Goal: Task Accomplishment & Management: Complete application form

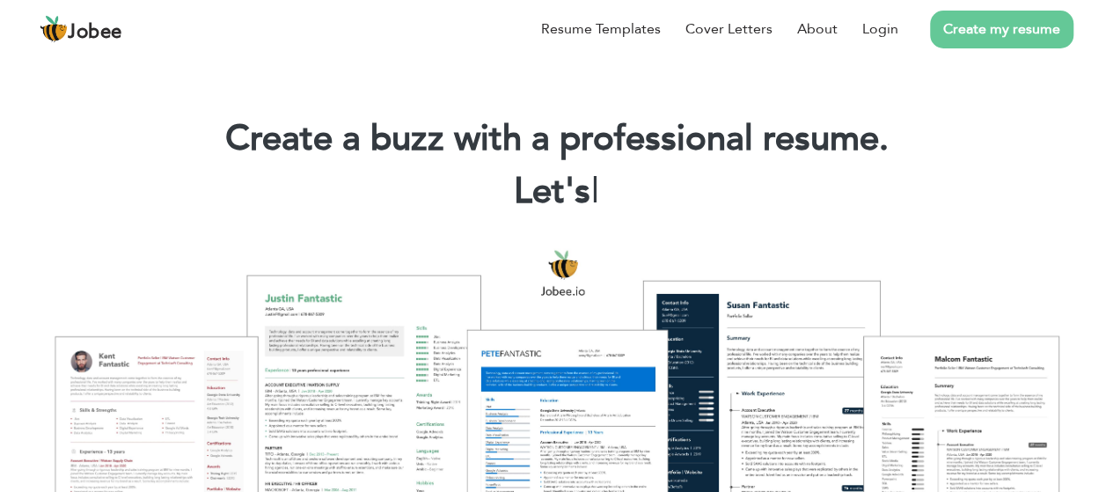
click at [1012, 33] on link "Create my resume" at bounding box center [1001, 30] width 143 height 38
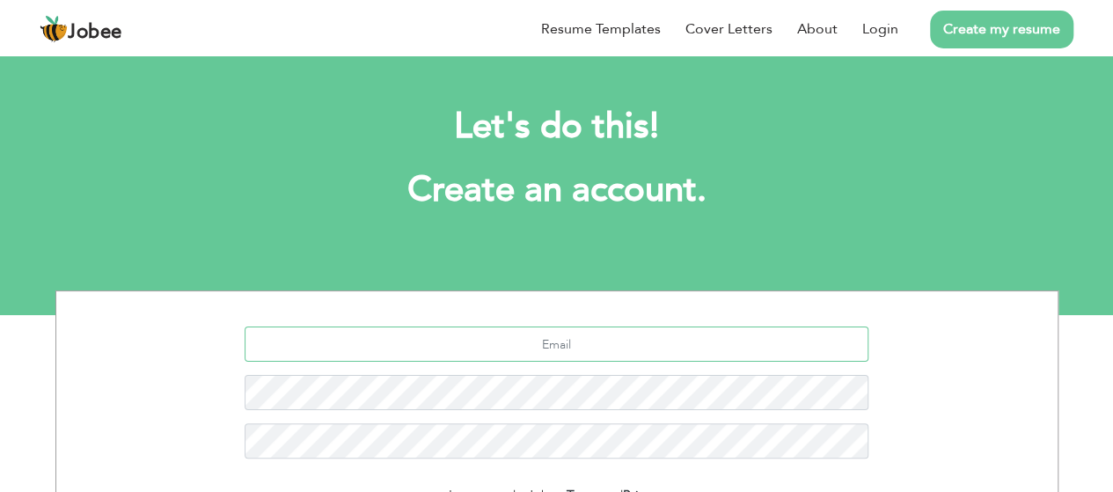
click at [603, 334] on input "text" at bounding box center [557, 343] width 624 height 35
type input "u"
type input "[EMAIL_ADDRESS][DOMAIN_NAME]"
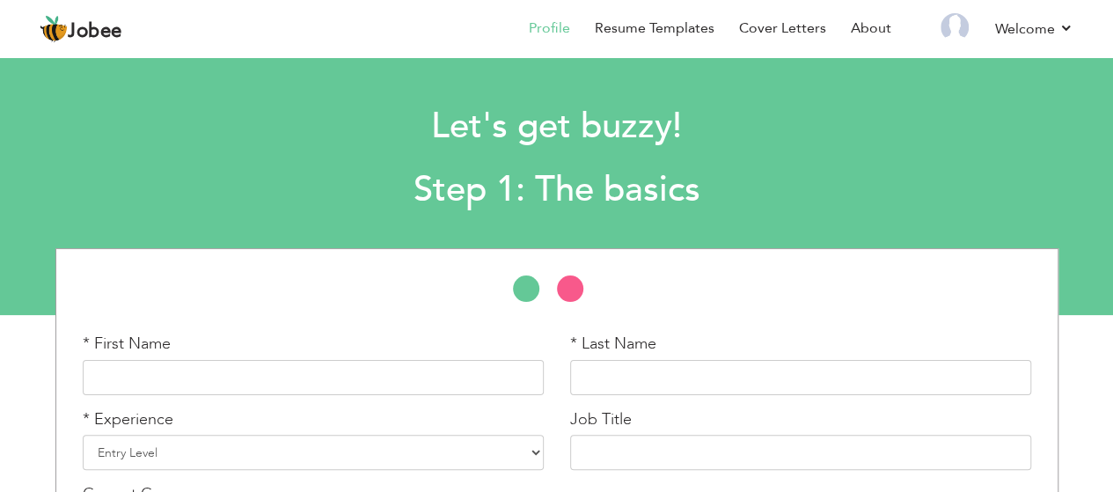
scroll to position [65, 0]
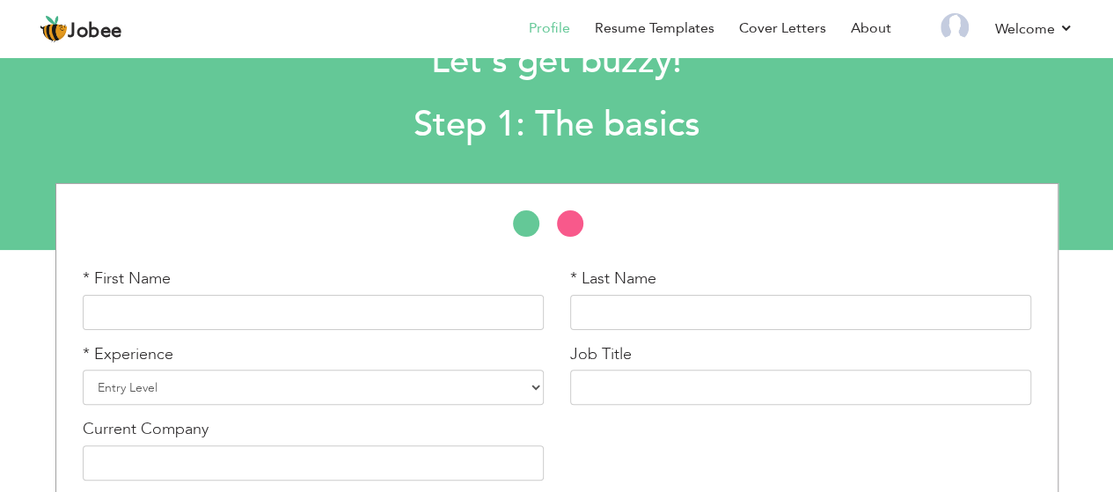
click at [296, 330] on div "* First Name" at bounding box center [312, 305] width 487 height 76
click at [249, 320] on input "text" at bounding box center [313, 312] width 461 height 35
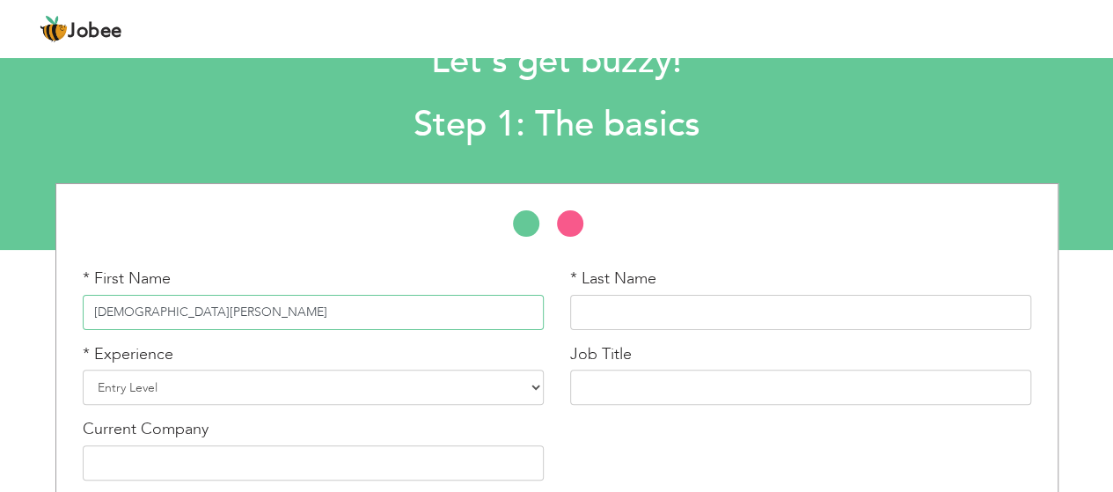
type input "Muhammad Usman"
click at [677, 311] on input "text" at bounding box center [800, 312] width 461 height 35
type input "Afzal"
type input "Personal use"
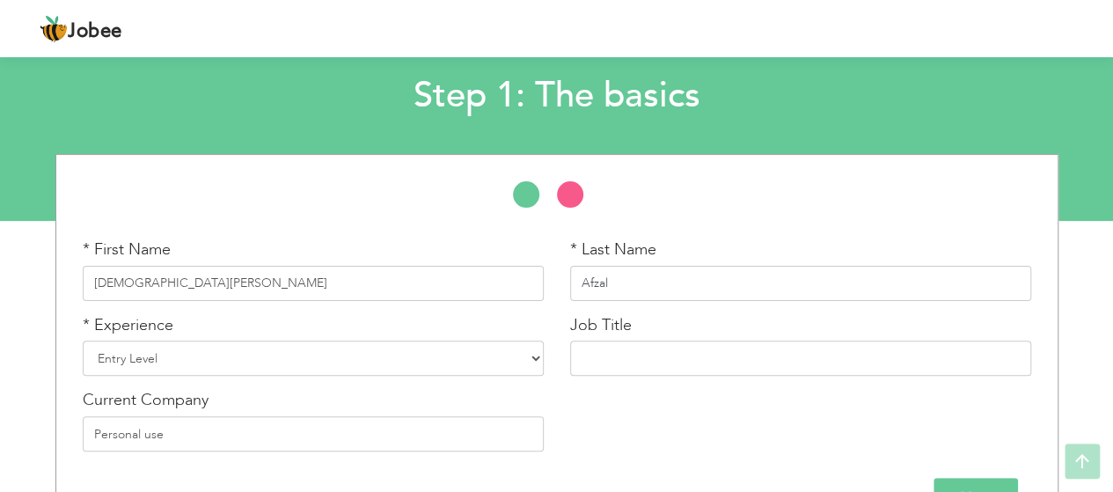
scroll to position [145, 0]
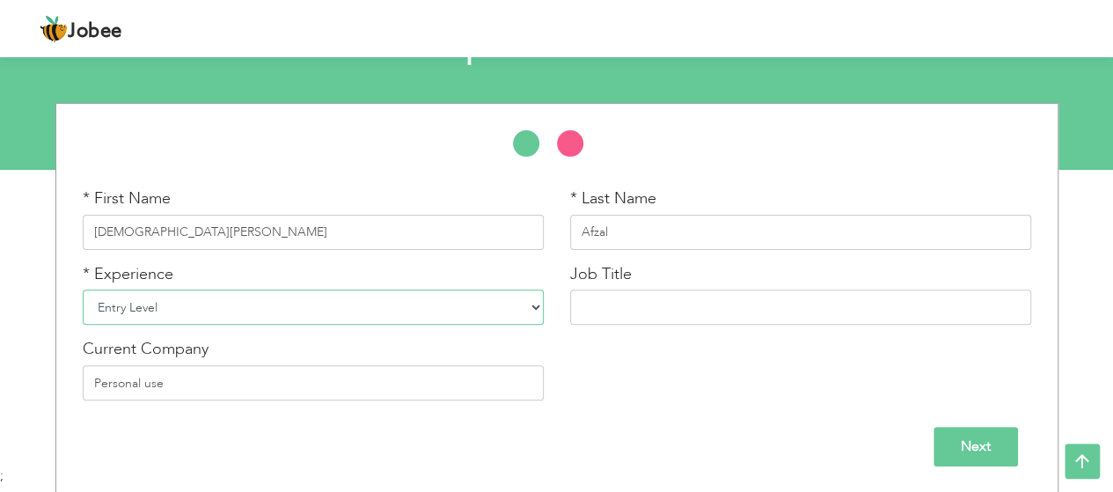
click at [488, 303] on select "Entry Level Less than 1 Year 1 Year 2 Years 3 Years 4 Years 5 Years 6 Years 7 Y…" at bounding box center [313, 306] width 461 height 35
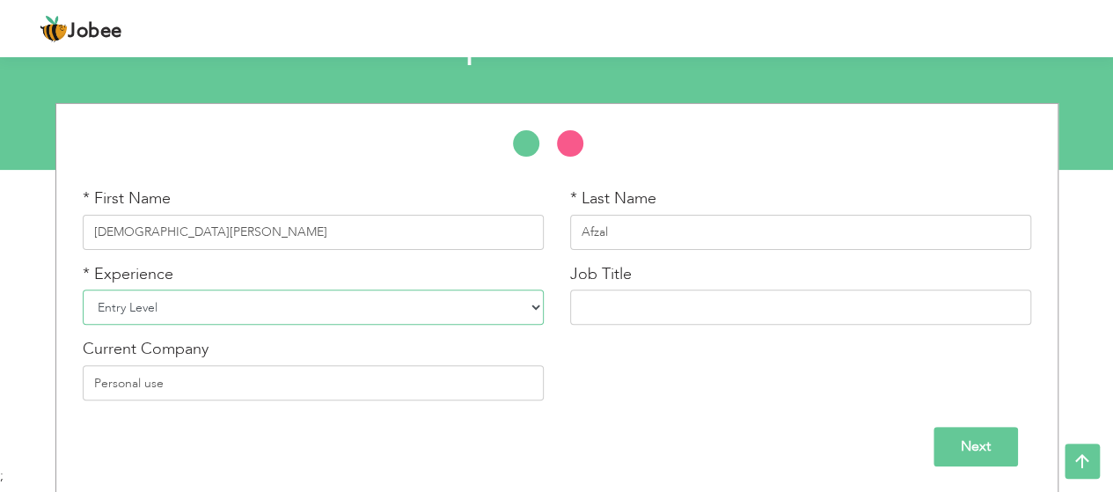
click at [488, 303] on select "Entry Level Less than 1 Year 1 Year 2 Years 3 Years 4 Years 5 Years 6 Years 7 Y…" at bounding box center [313, 306] width 461 height 35
click at [83, 289] on select "Entry Level Less than 1 Year 1 Year 2 Years 3 Years 4 Years 5 Years 6 Years 7 Y…" at bounding box center [313, 306] width 461 height 35
click at [618, 304] on input "text" at bounding box center [800, 306] width 461 height 35
drag, startPoint x: 335, startPoint y: 291, endPoint x: 544, endPoint y: 313, distance: 209.6
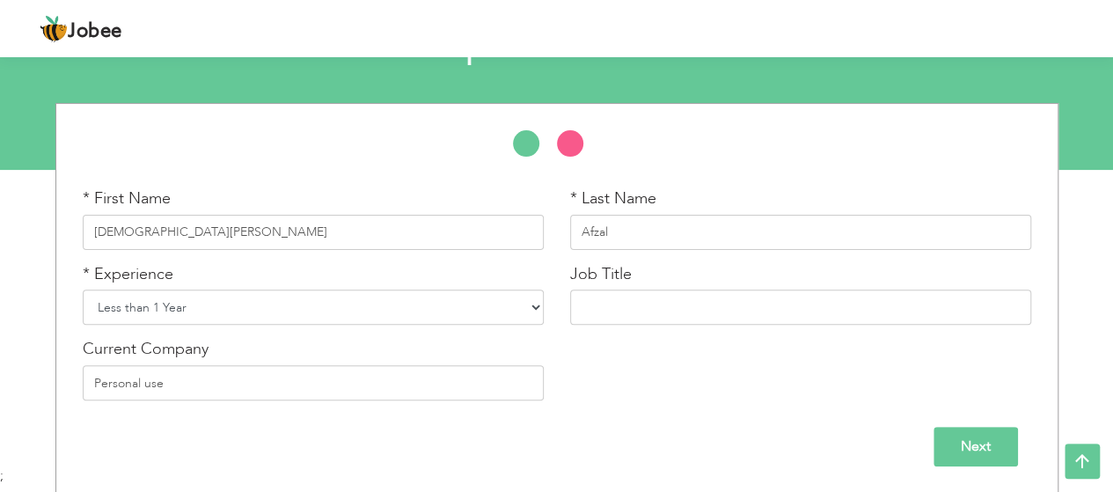
click at [544, 313] on div "* Experience Entry Level Less than 1 Year 1 Year 2 Years 3 Years 4 Years 5 Year…" at bounding box center [312, 301] width 487 height 76
select select "1"
click at [83, 289] on select "Entry Level Less than 1 Year 1 Year 2 Years 3 Years 4 Years 5 Years 6 Years 7 Y…" at bounding box center [313, 306] width 461 height 35
click at [987, 428] on input "Next" at bounding box center [975, 447] width 84 height 40
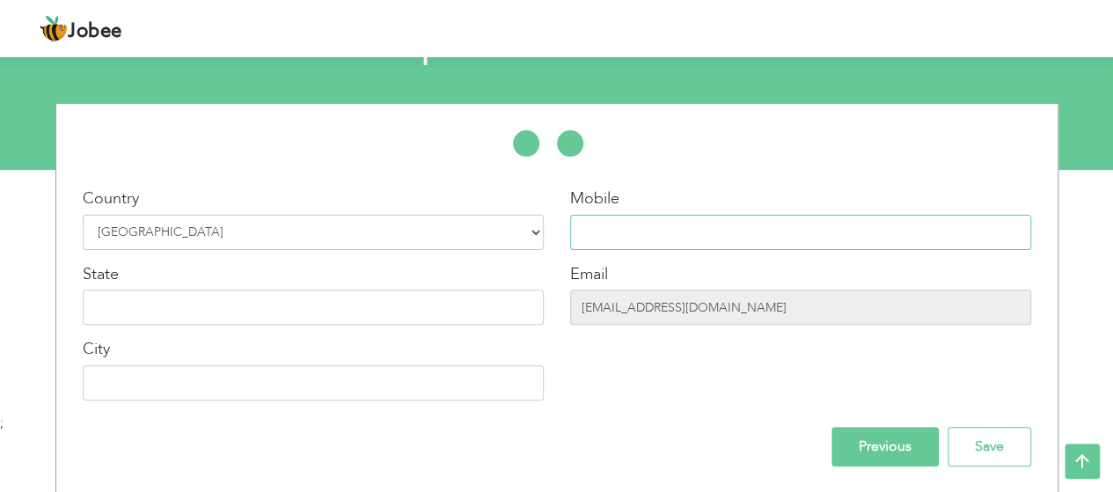
click at [704, 244] on input "text" at bounding box center [800, 232] width 461 height 35
type input "03281855832"
click at [420, 318] on input "text" at bounding box center [313, 306] width 461 height 35
type input "[GEOGRAPHIC_DATA]"
click at [246, 397] on input "text" at bounding box center [313, 382] width 461 height 35
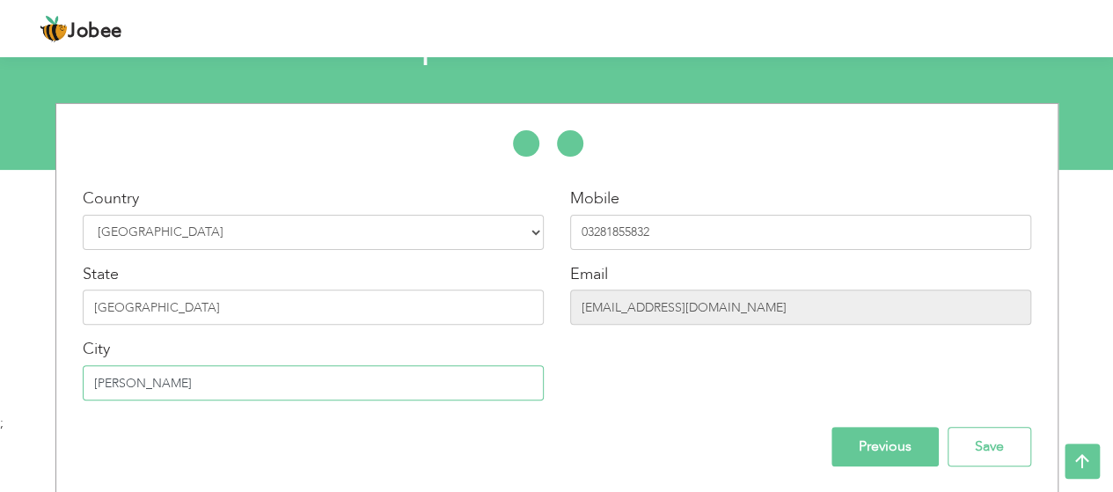
scroll to position [141, 0]
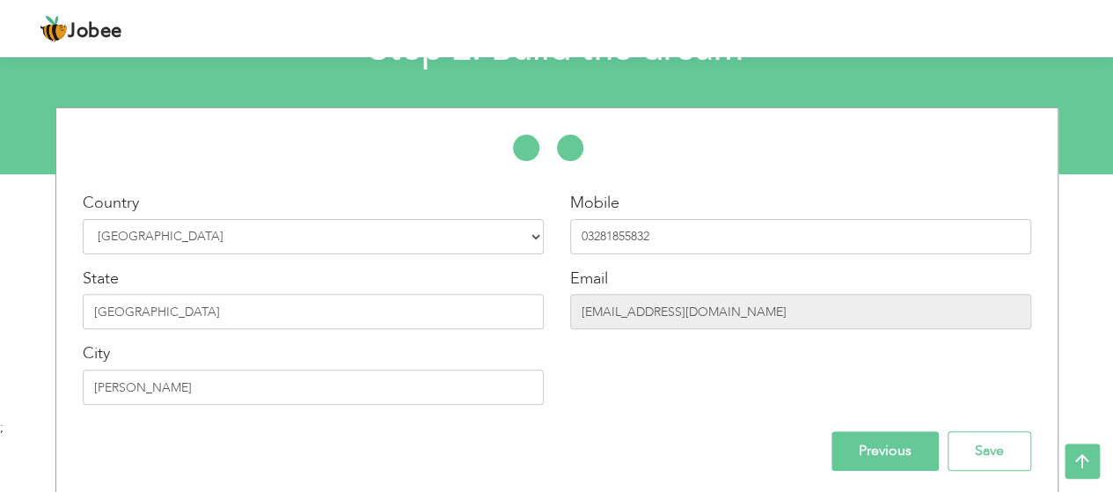
click at [632, 357] on div "Mobile 03281855832 Email usmanafzal3278@gmail.com" at bounding box center [800, 305] width 487 height 226
click at [252, 372] on input "Toba Tek Singh" at bounding box center [313, 386] width 461 height 35
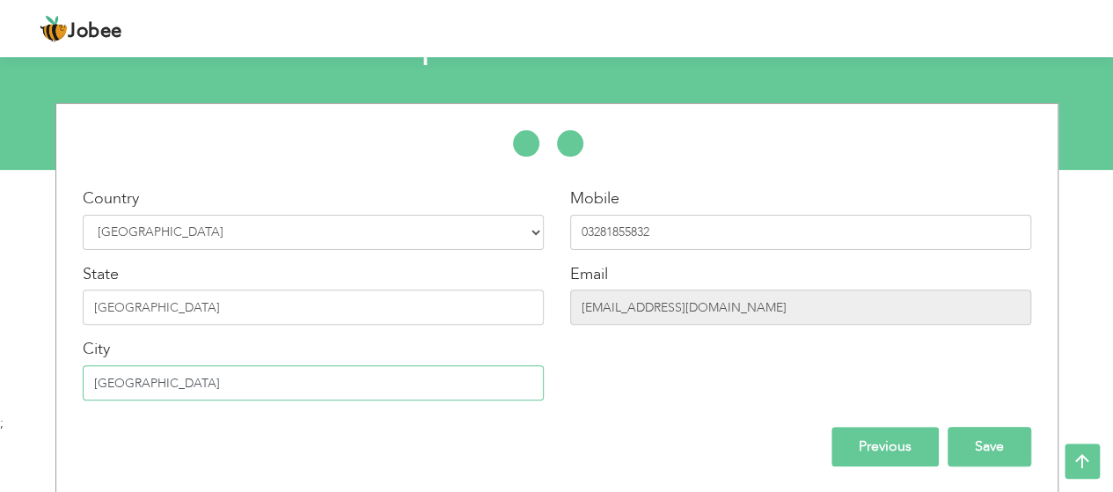
type input "[GEOGRAPHIC_DATA]"
click at [992, 428] on input "Save" at bounding box center [989, 447] width 84 height 40
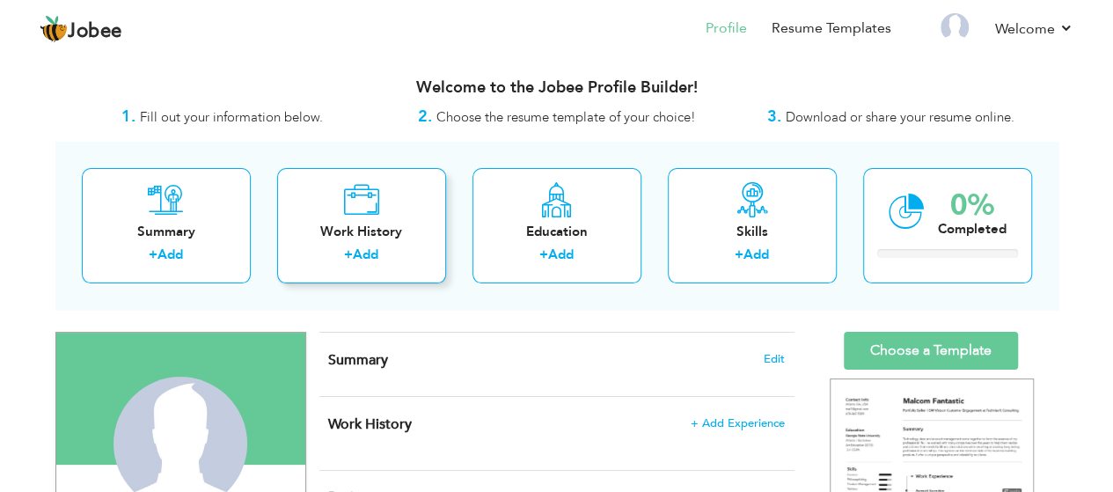
click at [365, 245] on link "Add" at bounding box center [366, 254] width 26 height 18
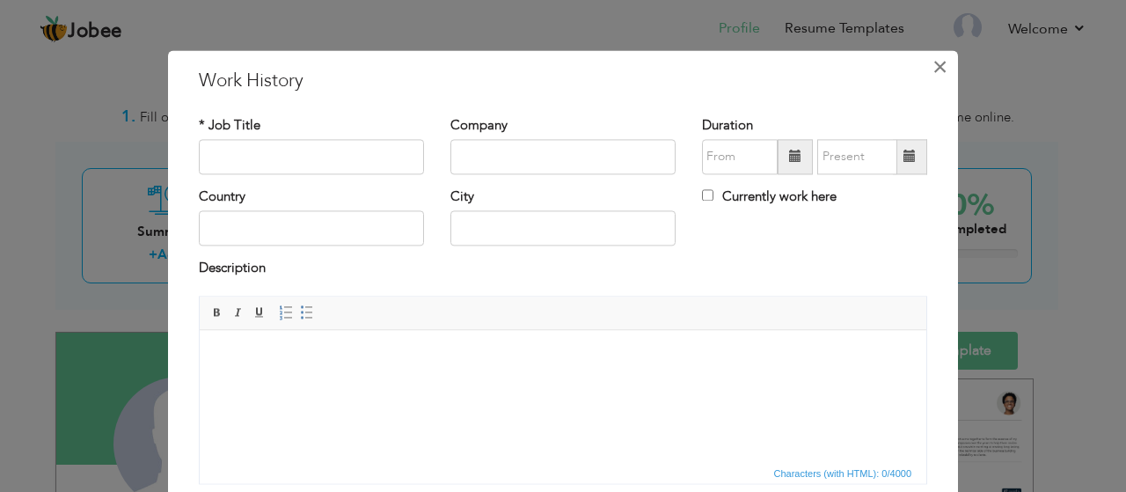
click at [932, 69] on span "×" at bounding box center [939, 67] width 15 height 32
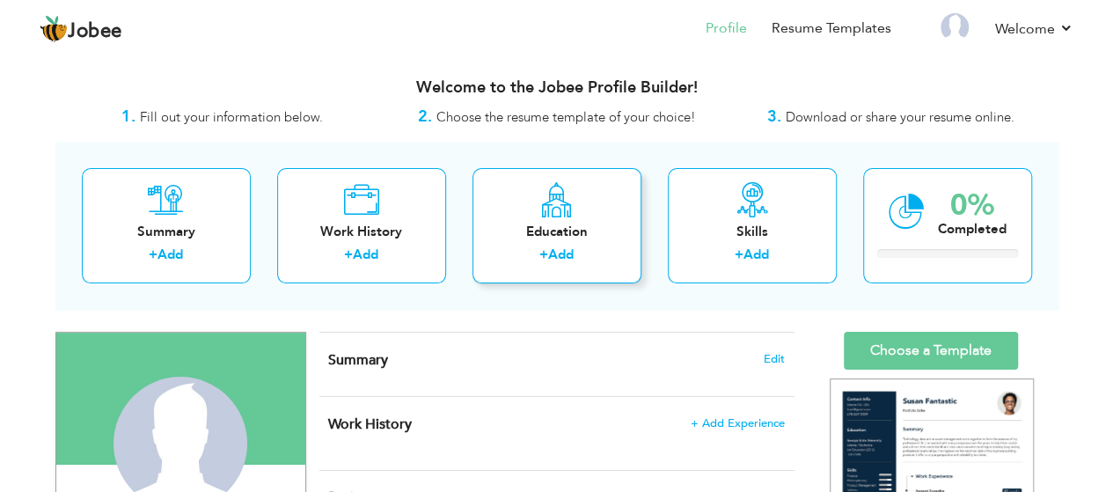
click at [577, 225] on div "Education" at bounding box center [556, 232] width 141 height 18
radio input "true"
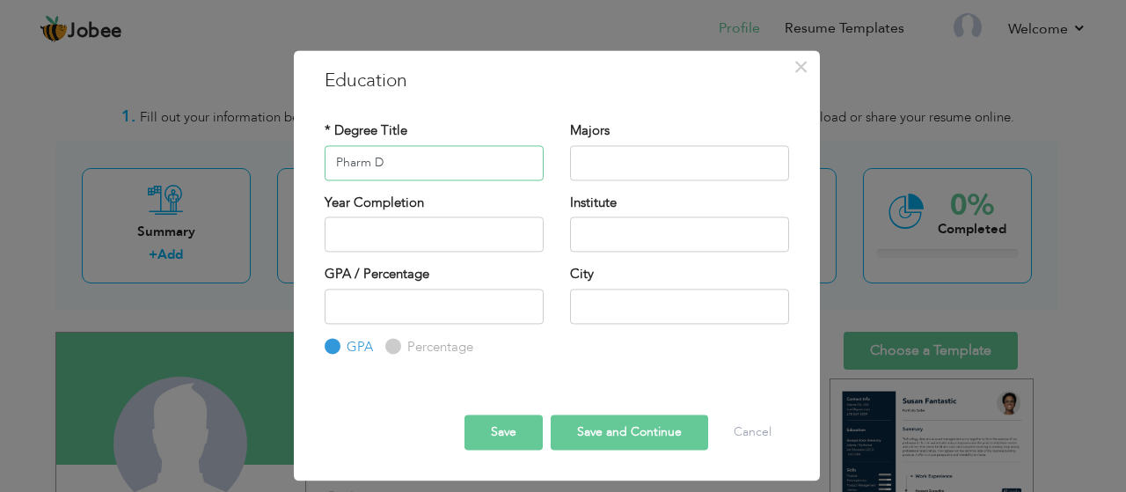
type input "Pharm D"
click at [611, 146] on input "text" at bounding box center [679, 162] width 219 height 35
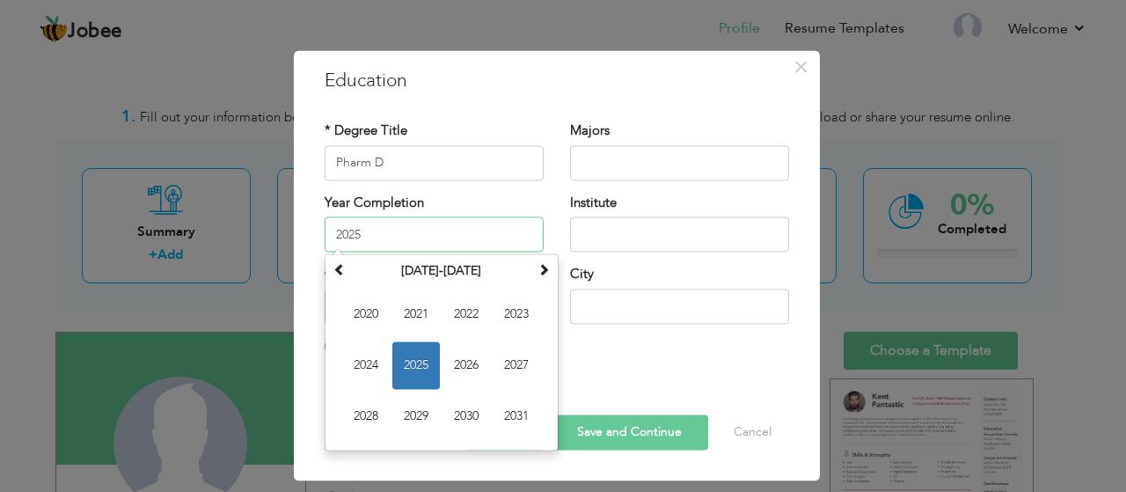
click at [426, 251] on input "2025" at bounding box center [434, 233] width 219 height 35
click at [458, 362] on span "2026" at bounding box center [466, 365] width 48 height 48
type input "2026"
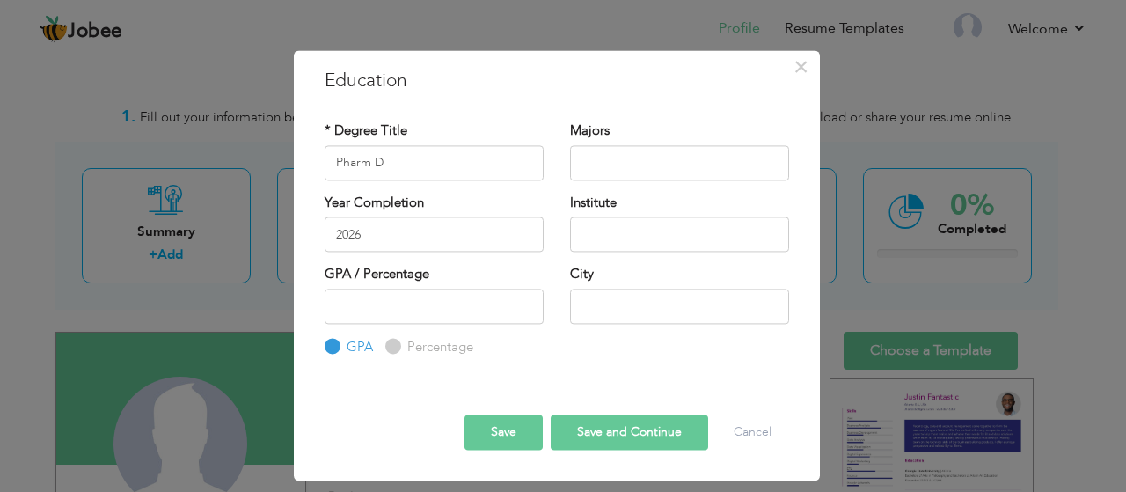
click at [606, 216] on div "Institute" at bounding box center [679, 223] width 219 height 58
click at [599, 225] on input "text" at bounding box center [679, 233] width 219 height 35
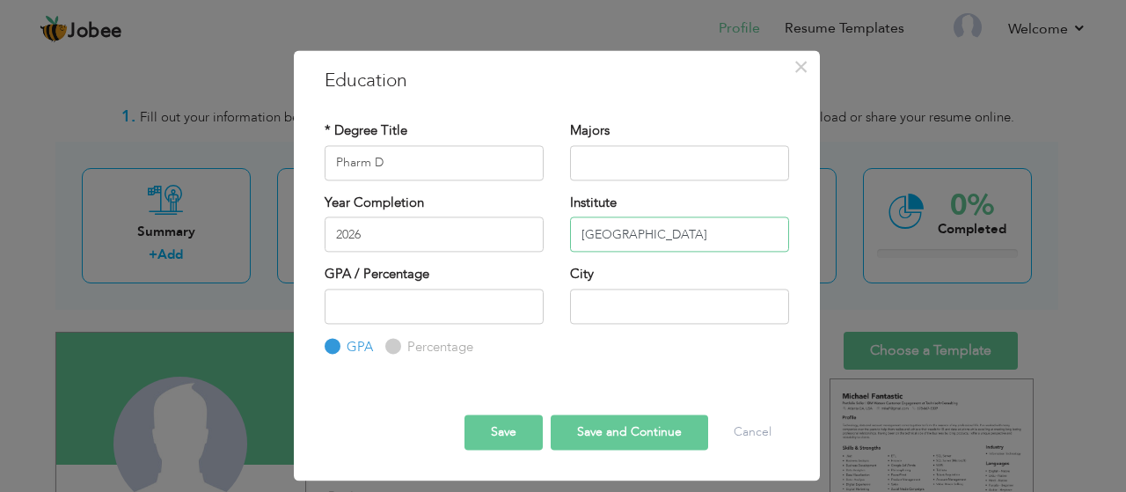
type input "Riphah International University"
click at [406, 312] on input "number" at bounding box center [434, 306] width 219 height 35
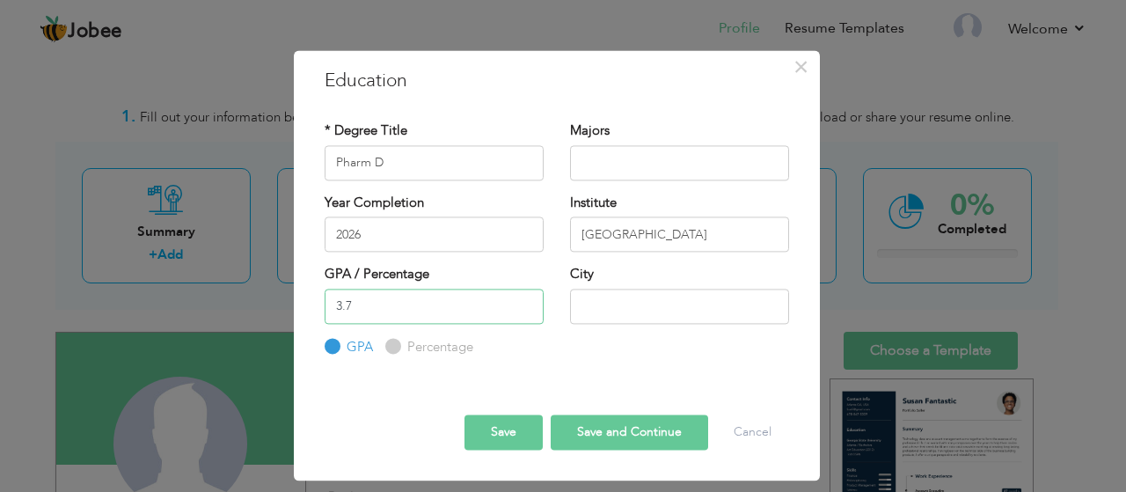
type input "3.7"
click at [649, 296] on input "text" at bounding box center [679, 306] width 219 height 35
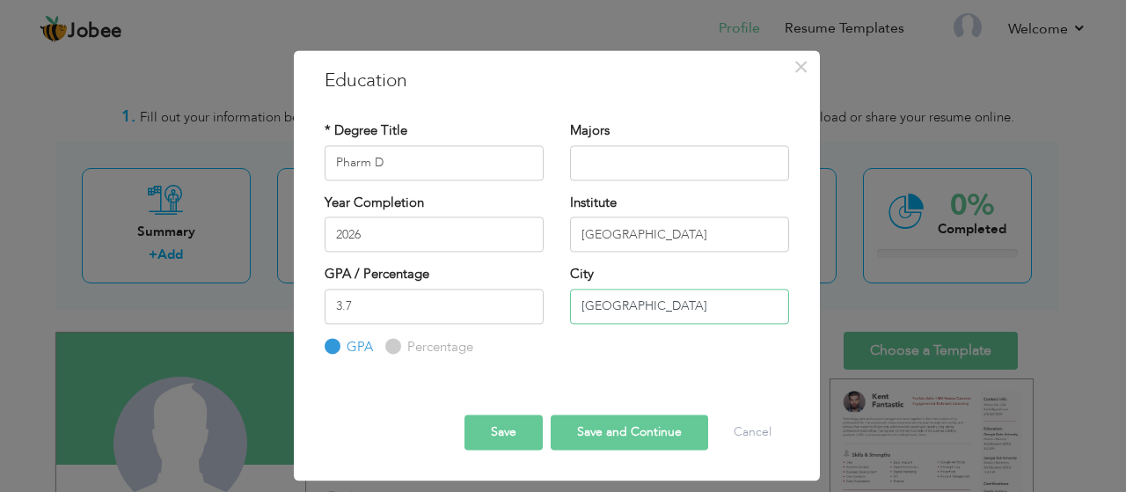
type input "[GEOGRAPHIC_DATA]"
drag, startPoint x: 618, startPoint y: 143, endPoint x: 610, endPoint y: 150, distance: 10.6
click at [610, 150] on div "Majors" at bounding box center [679, 151] width 219 height 58
click at [610, 150] on input "text" at bounding box center [679, 162] width 219 height 35
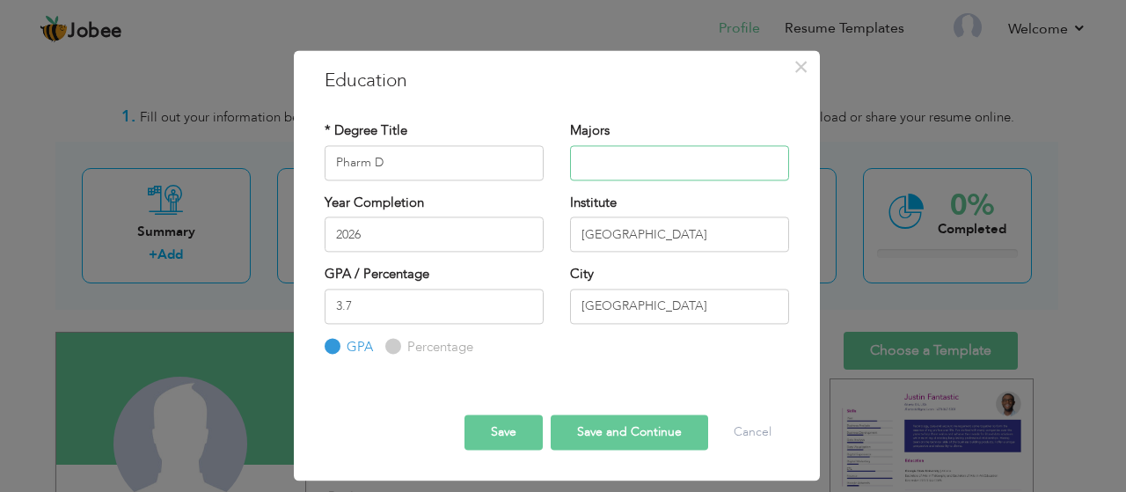
click at [614, 162] on input "text" at bounding box center [679, 162] width 219 height 35
click at [477, 424] on button "Save" at bounding box center [503, 432] width 78 height 35
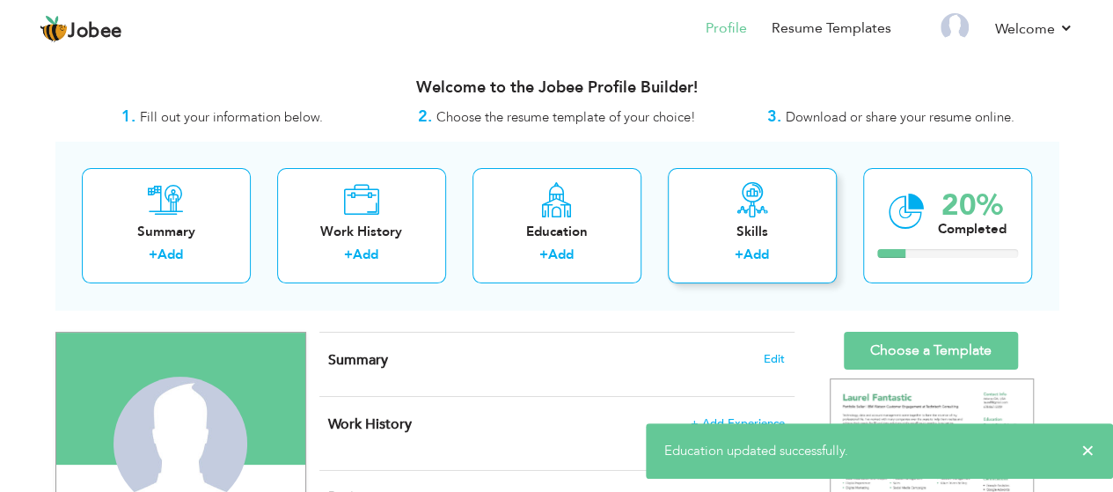
click at [763, 234] on div "Skills" at bounding box center [752, 232] width 141 height 18
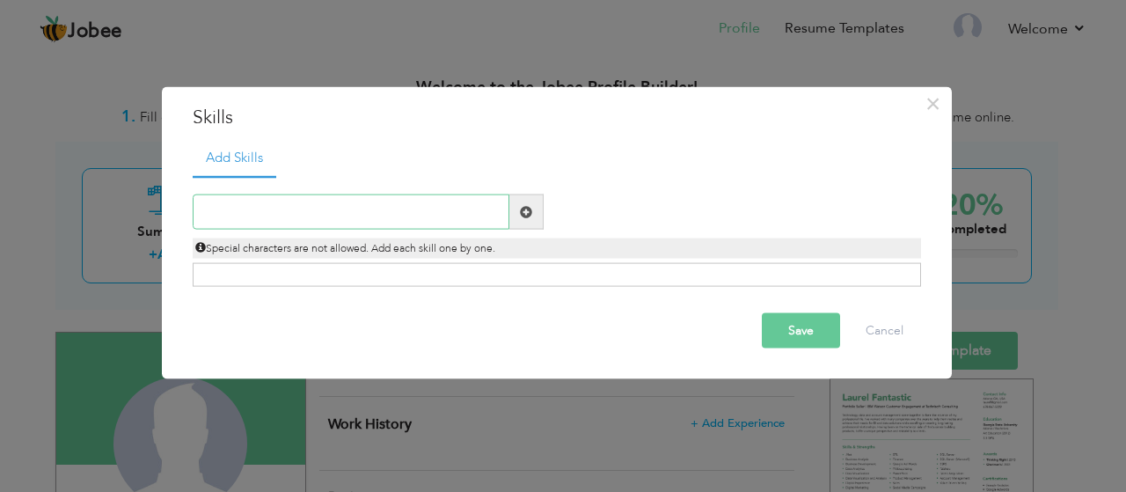
click at [356, 200] on input "text" at bounding box center [351, 211] width 317 height 35
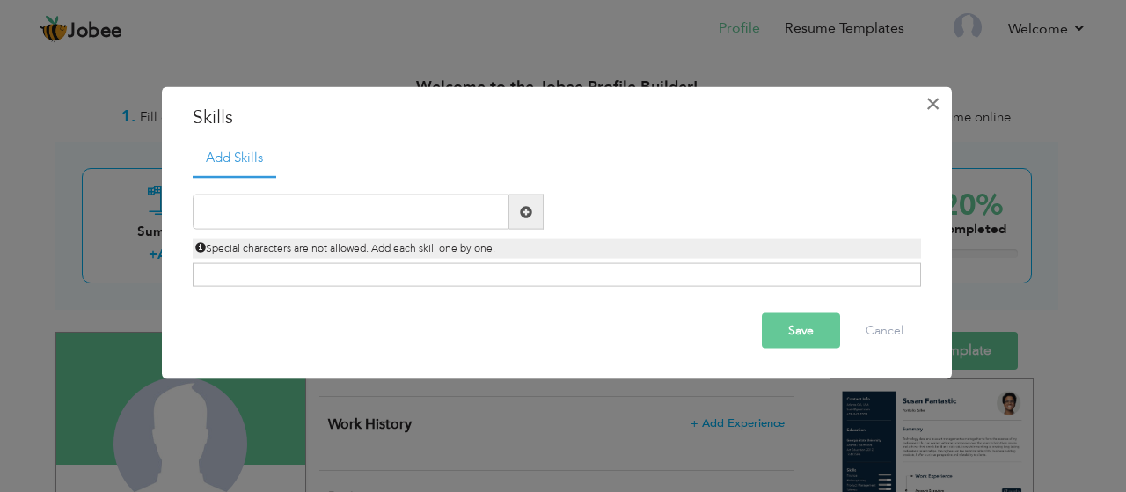
click at [939, 115] on span "×" at bounding box center [932, 103] width 15 height 32
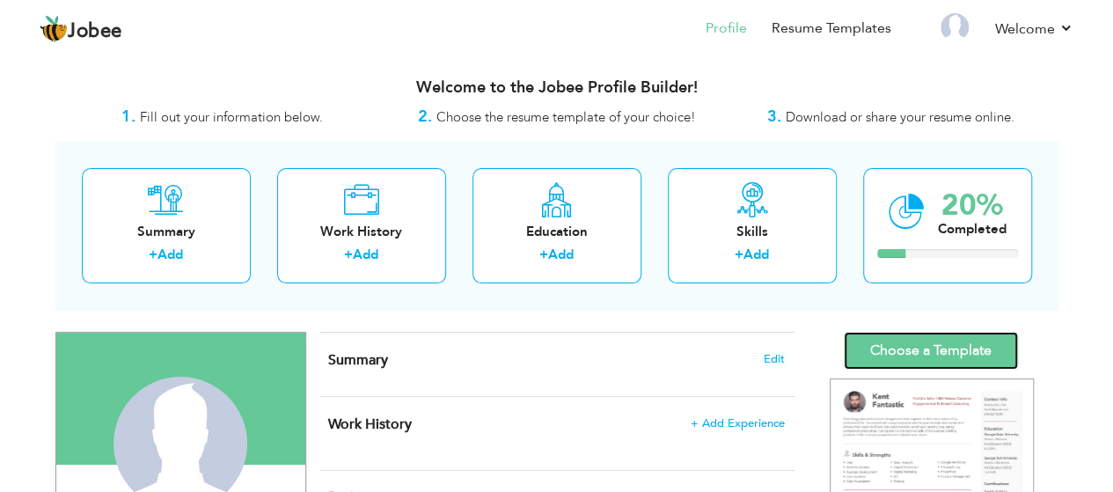
click at [905, 345] on link "Choose a Template" at bounding box center [931, 351] width 174 height 38
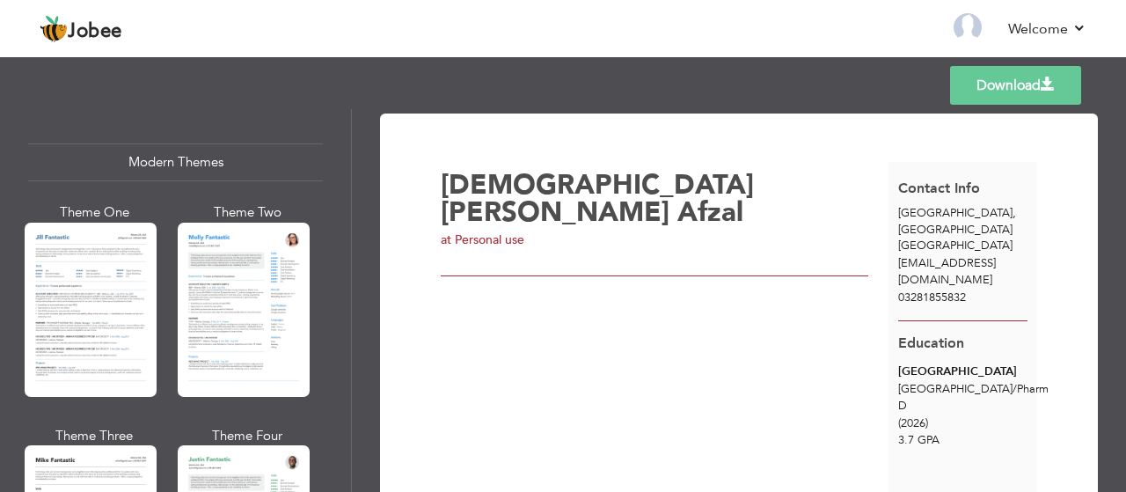
scroll to position [789, 0]
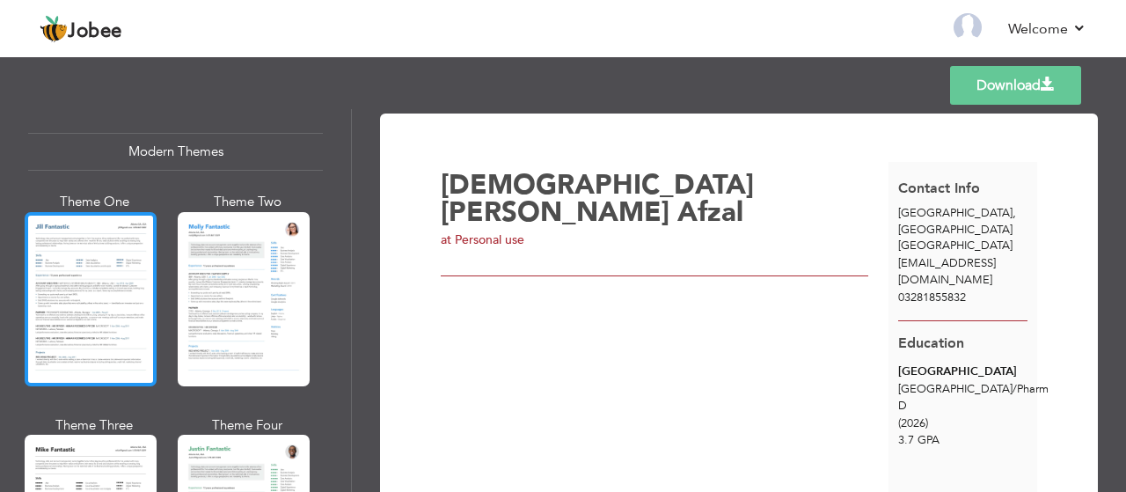
click at [114, 281] on div at bounding box center [91, 299] width 132 height 174
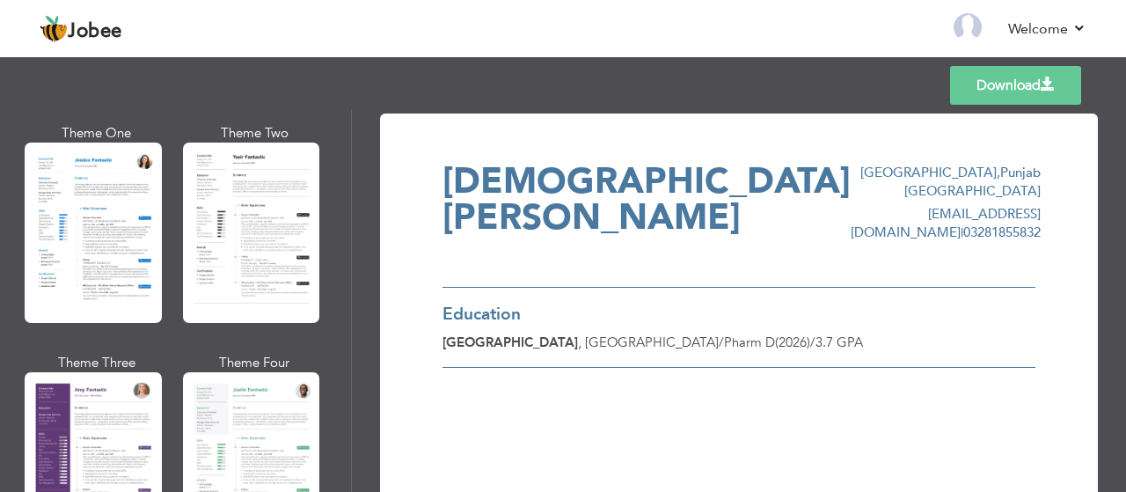
scroll to position [1399, 0]
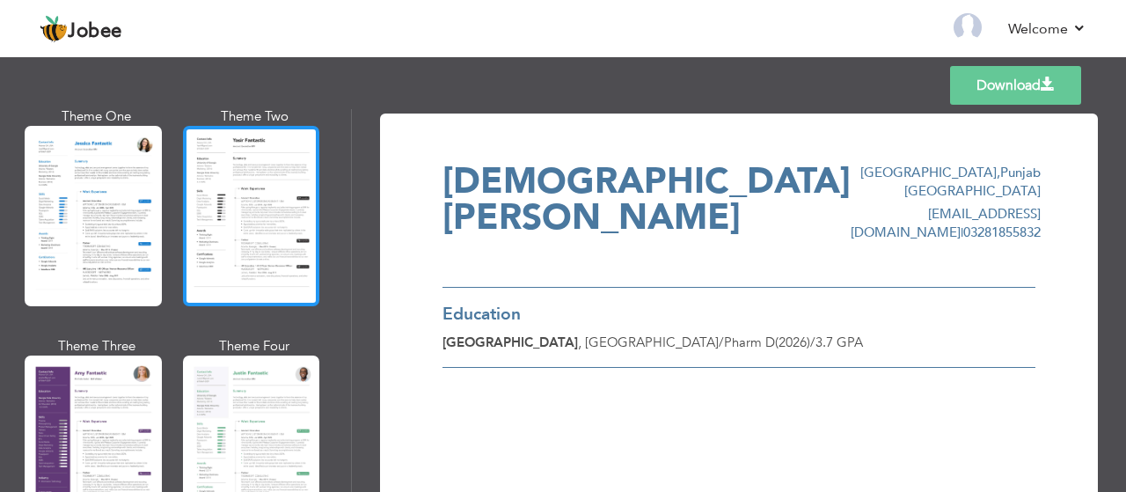
click at [259, 201] on div at bounding box center [251, 216] width 137 height 180
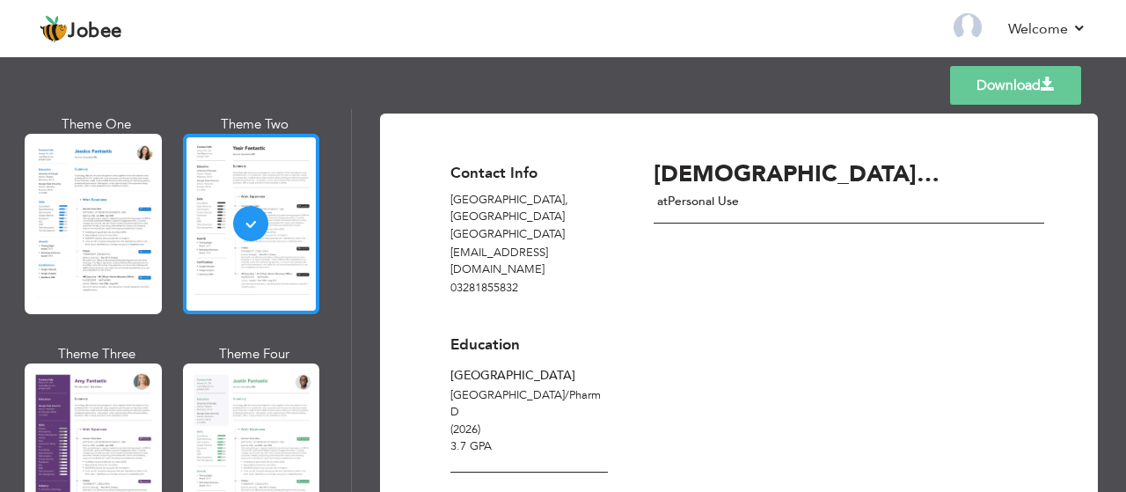
scroll to position [1371, 0]
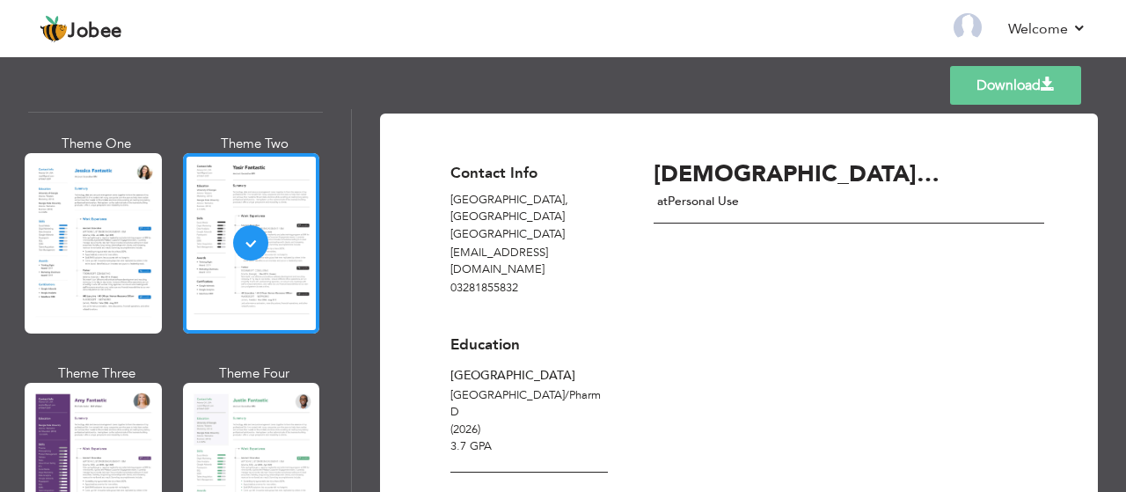
click at [55, 190] on div "Professional Themes Theme One Theme Two Theme Three Theme Four" at bounding box center [563, 300] width 1126 height 383
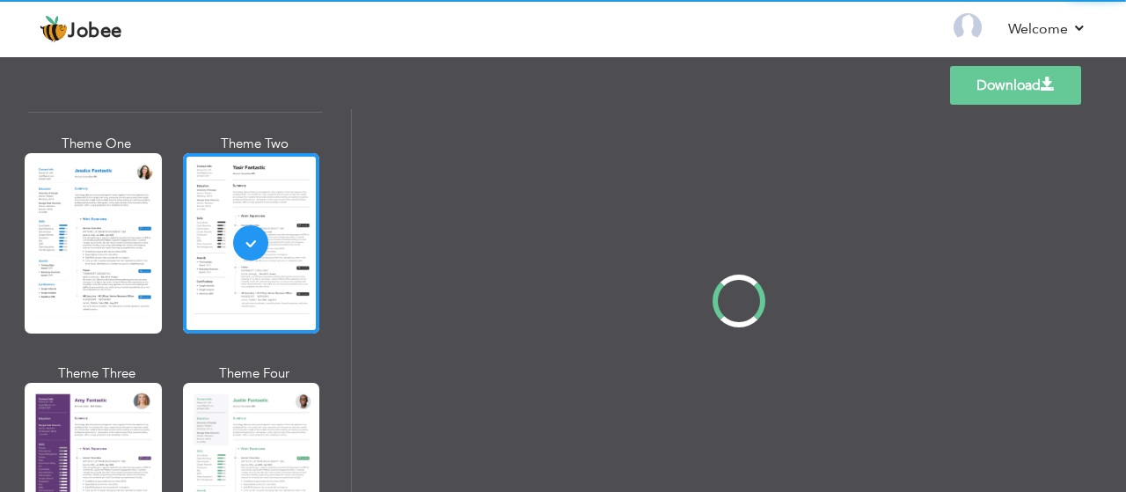
scroll to position [1374, 0]
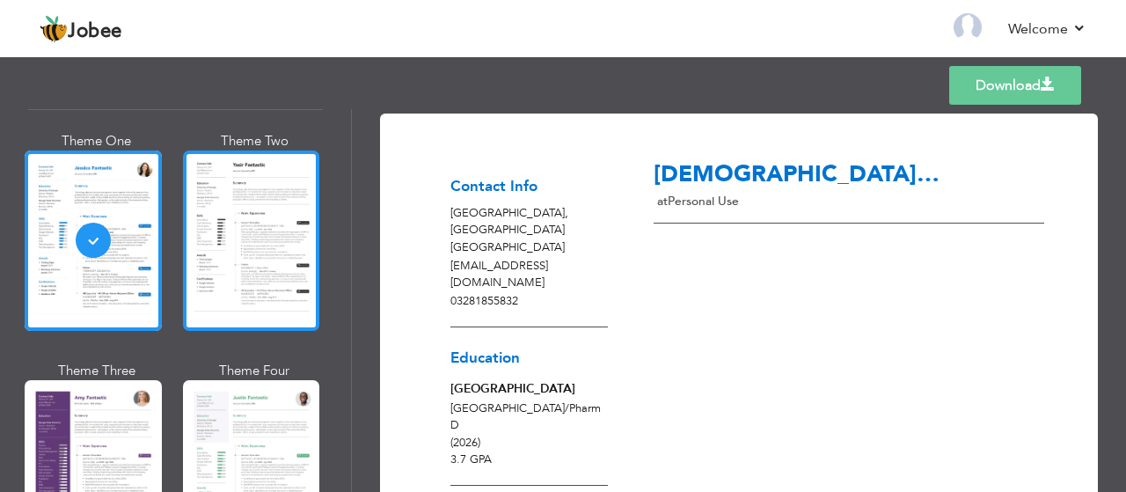
click at [238, 270] on div at bounding box center [251, 240] width 137 height 180
click at [267, 247] on div at bounding box center [251, 240] width 137 height 180
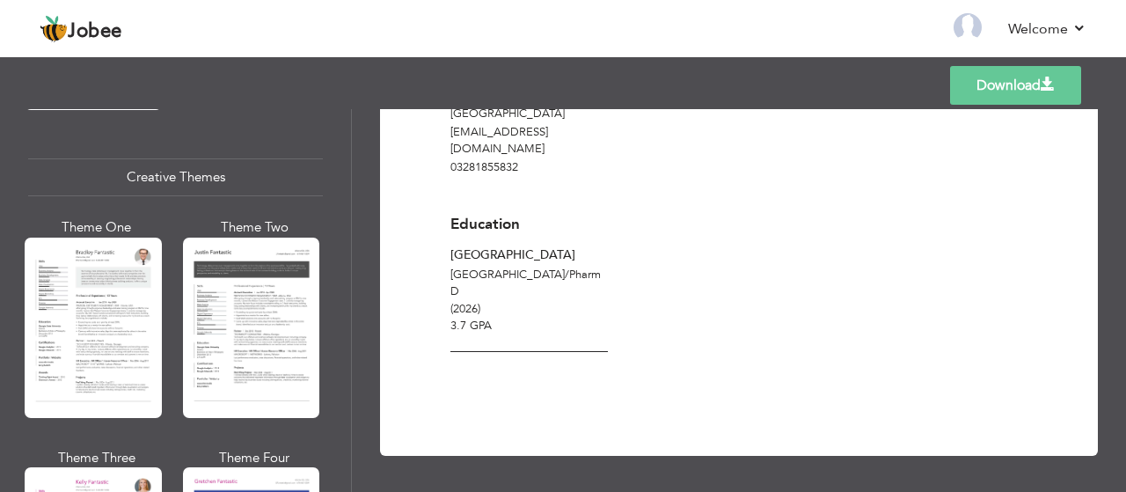
scroll to position [2055, 0]
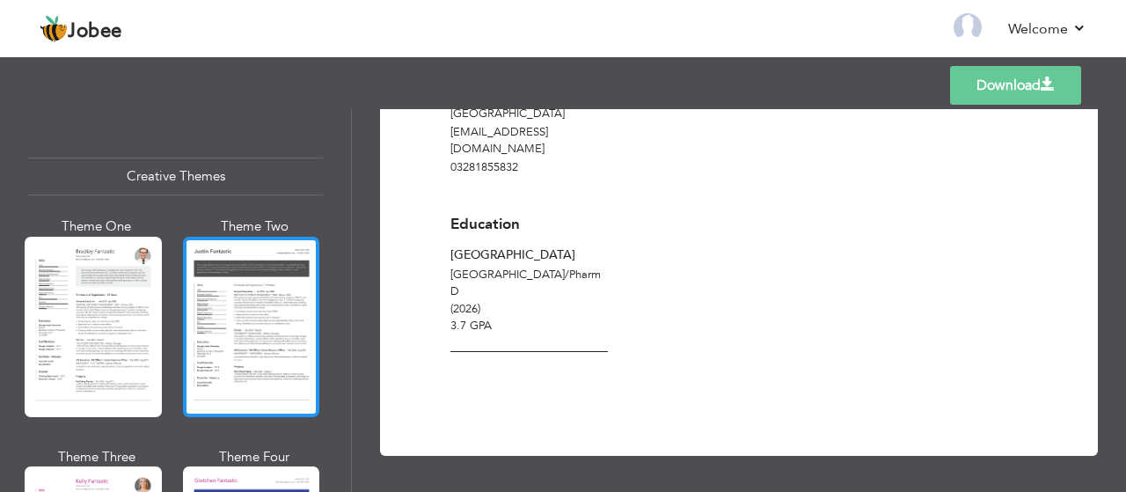
click at [238, 289] on div at bounding box center [251, 327] width 137 height 180
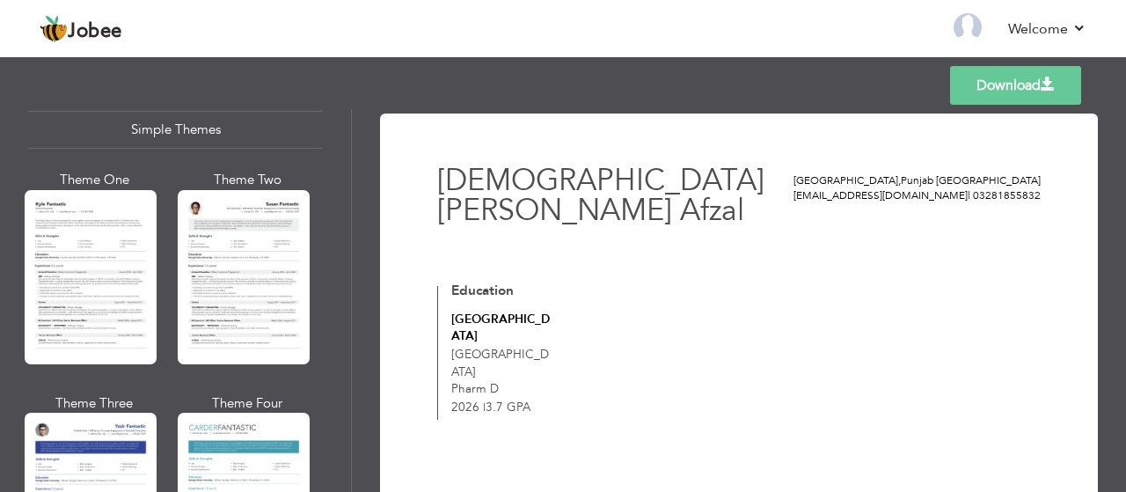
scroll to position [3116, 0]
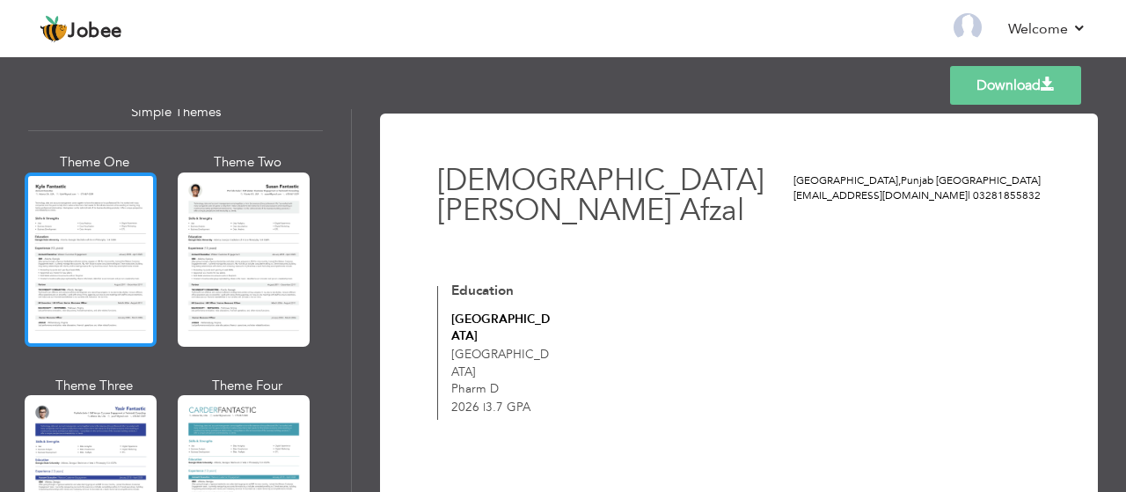
click at [99, 240] on div at bounding box center [91, 259] width 132 height 174
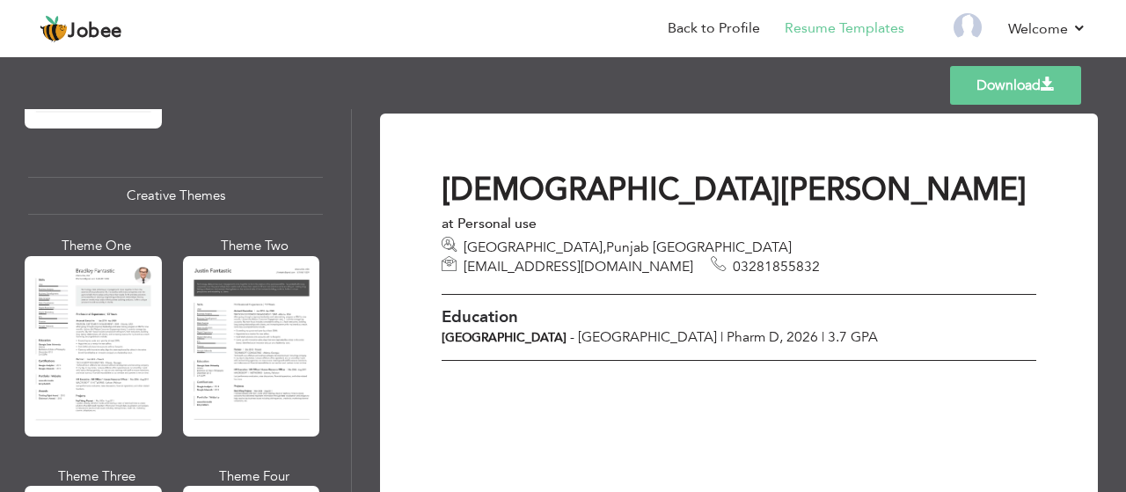
scroll to position [2036, 0]
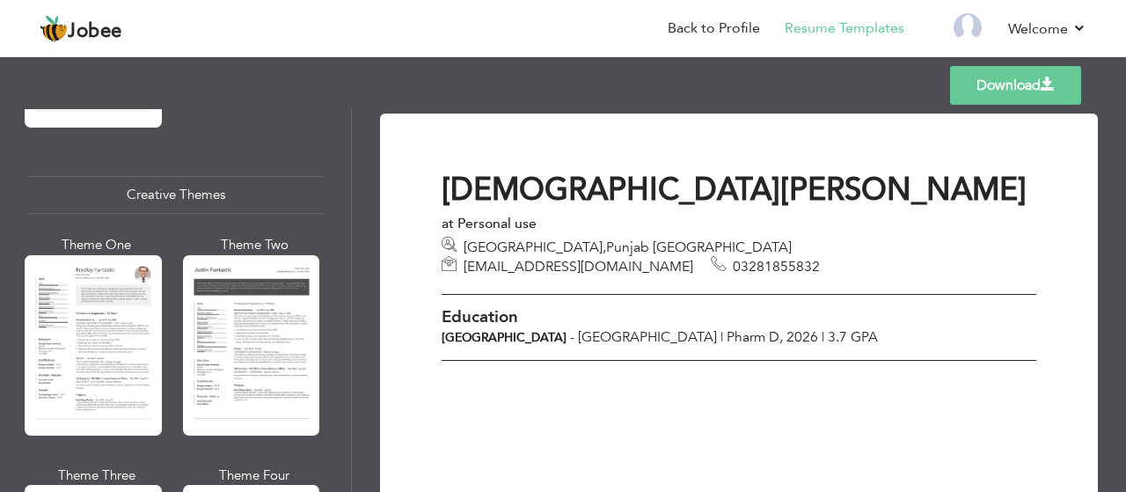
click at [208, 280] on div at bounding box center [251, 345] width 137 height 180
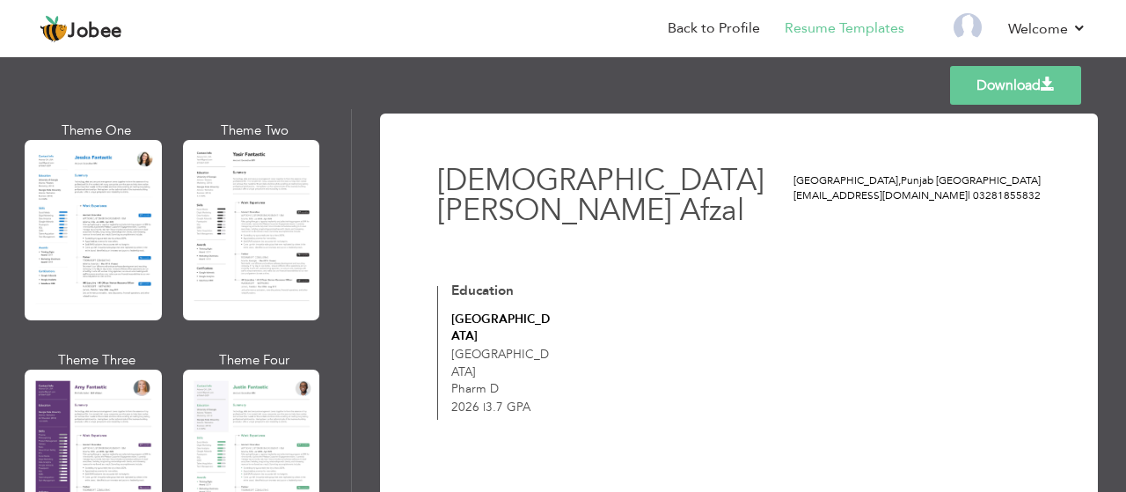
click at [208, 280] on div at bounding box center [251, 230] width 137 height 180
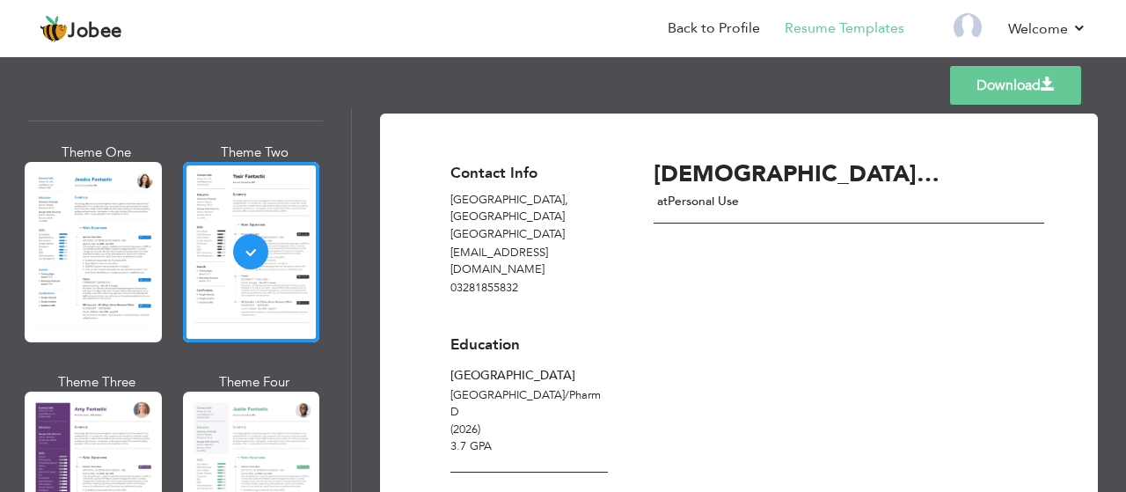
scroll to position [1402, 0]
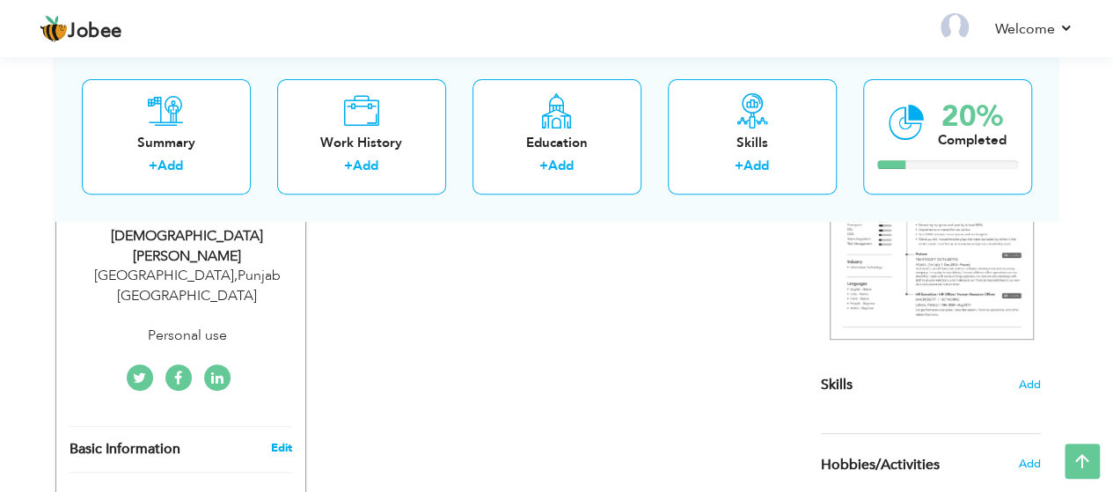
click at [271, 440] on link "Edit" at bounding box center [280, 448] width 21 height 16
type input "[DEMOGRAPHIC_DATA][PERSON_NAME]"
type input "Afzal"
type input "03281855832"
select select "number:166"
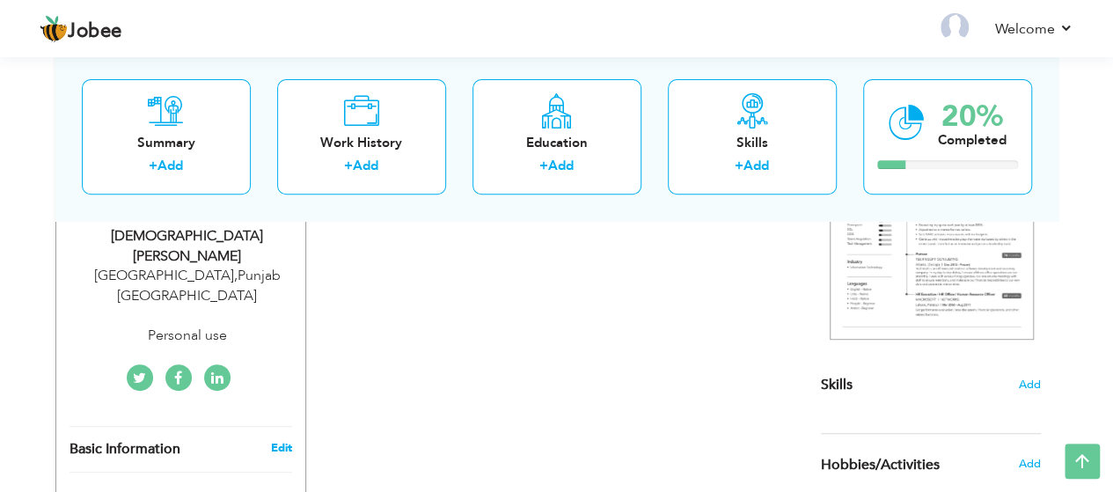
type input "[GEOGRAPHIC_DATA]"
select select "number:1"
type input "Personal use"
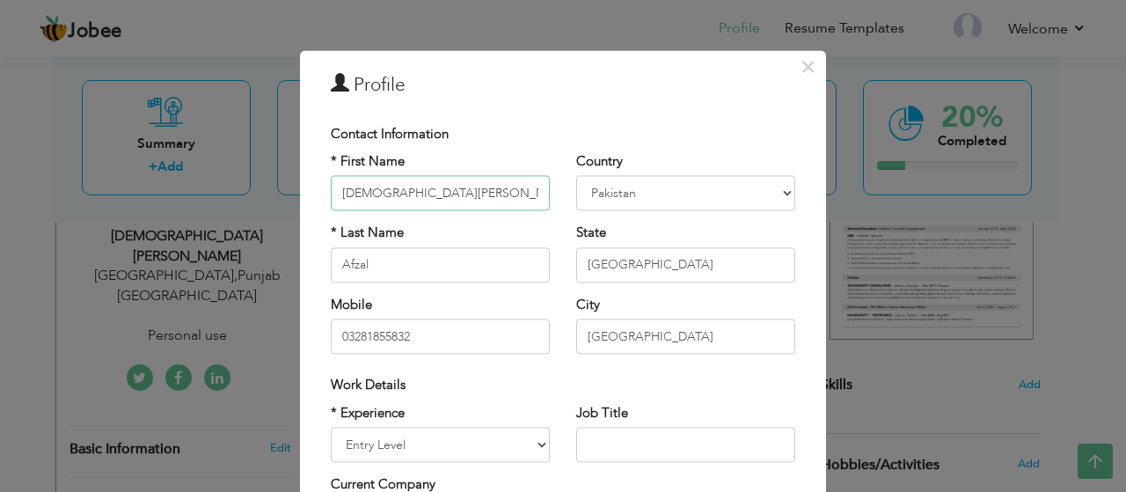
scroll to position [140, 0]
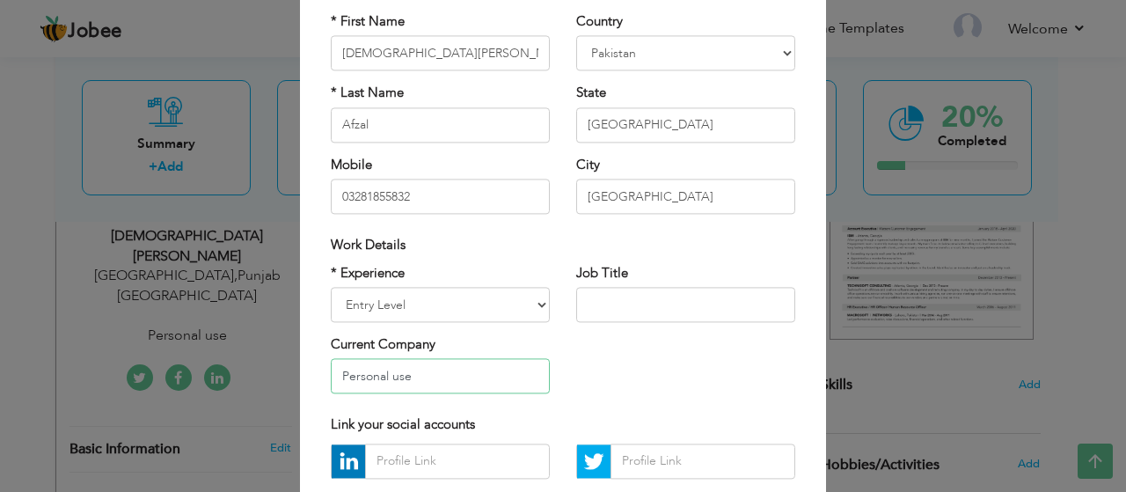
drag, startPoint x: 448, startPoint y: 369, endPoint x: 194, endPoint y: 386, distance: 253.9
click at [194, 386] on div "× Profile Contact Information * First Name [PERSON_NAME] * Last Name" at bounding box center [563, 246] width 1126 height 492
click at [681, 343] on div "* Experience Entry Level Less than 1 Year 1 Year 2 Years 3 Years 4 Years 5 Year…" at bounding box center [563, 335] width 491 height 143
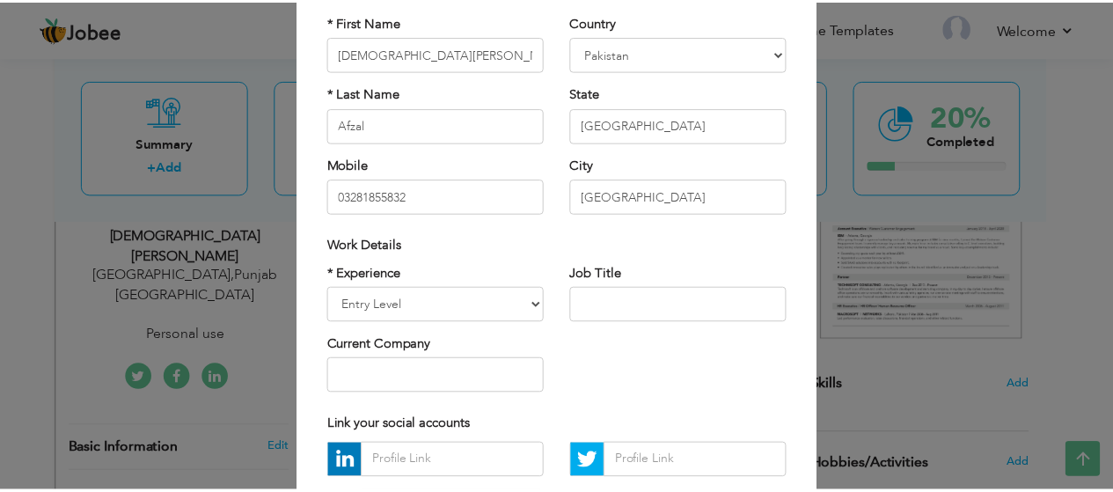
scroll to position [294, 0]
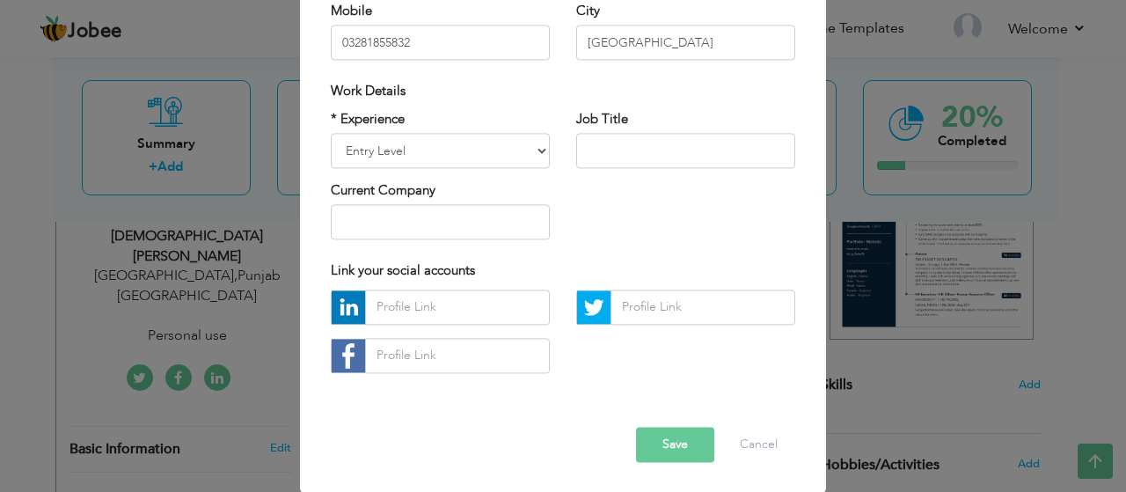
click at [658, 461] on button "Save" at bounding box center [675, 444] width 78 height 35
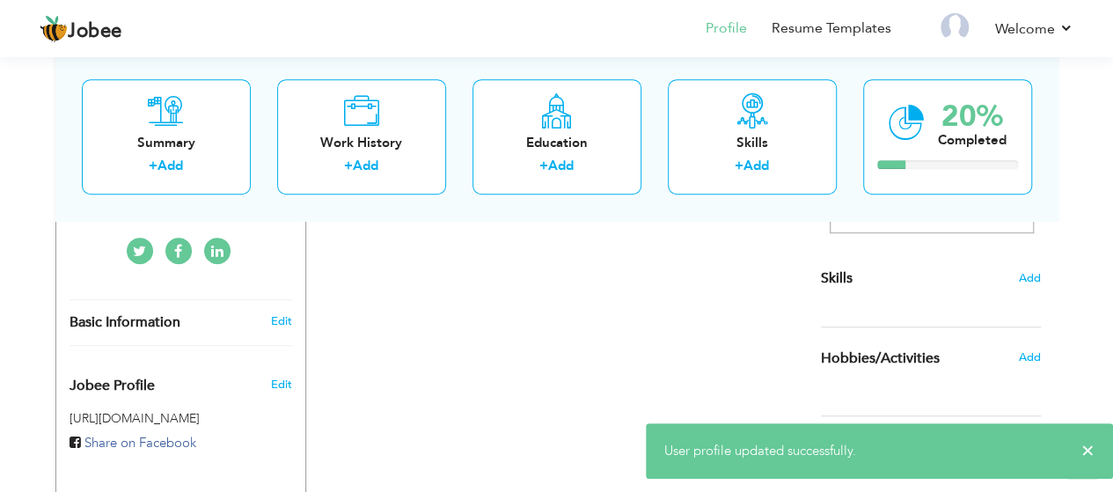
scroll to position [402, 0]
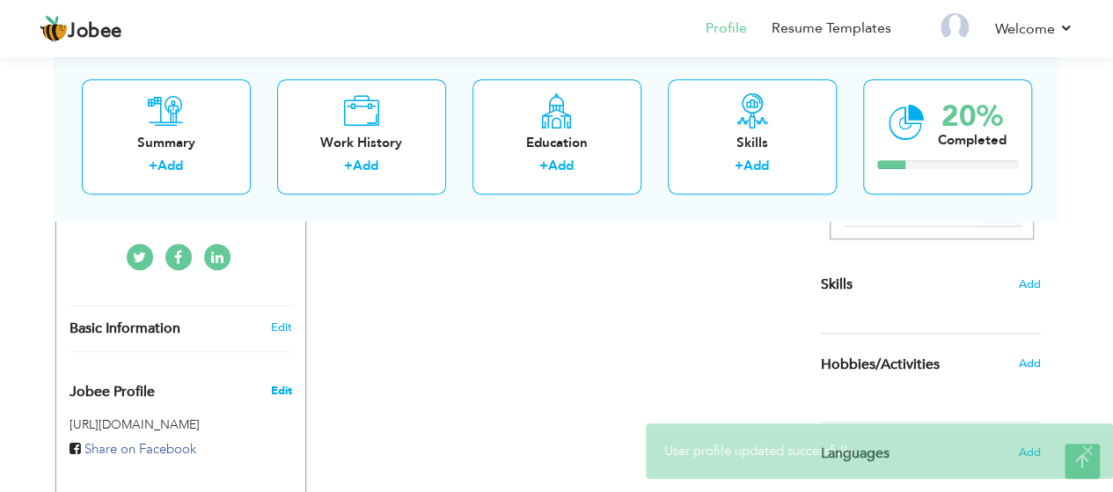
click at [288, 383] on span "Edit" at bounding box center [280, 391] width 21 height 16
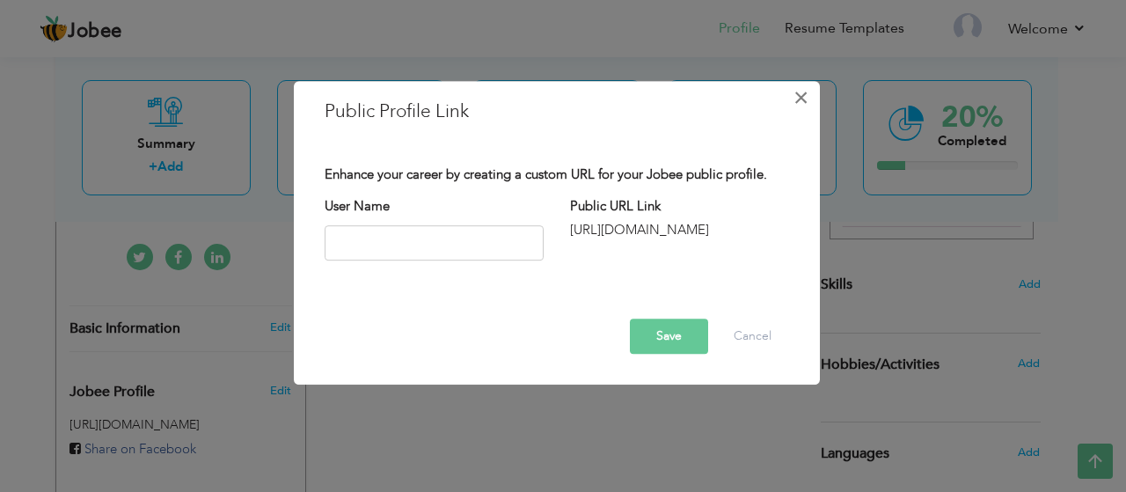
click at [810, 101] on button "×" at bounding box center [801, 98] width 28 height 28
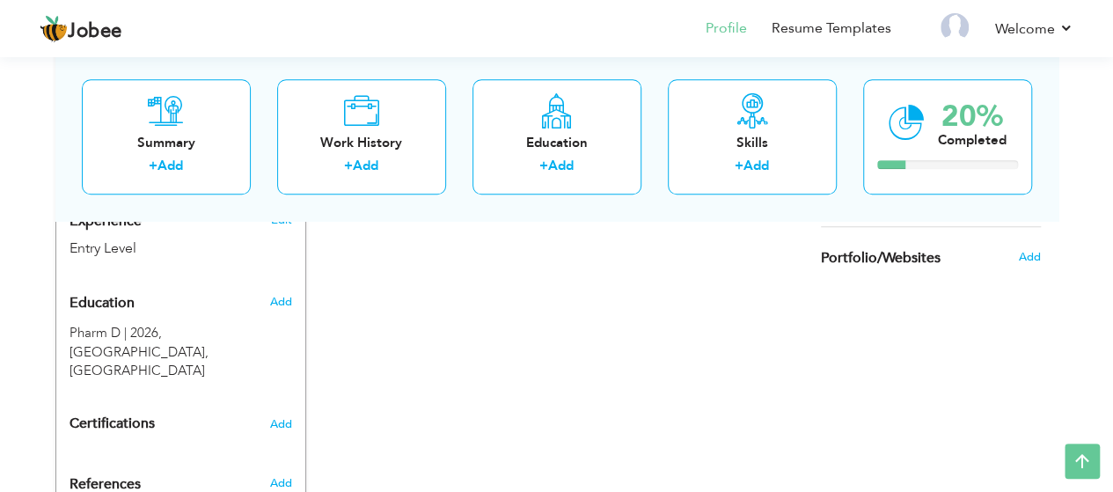
scroll to position [686, 0]
click at [282, 417] on span "Add" at bounding box center [280, 423] width 23 height 12
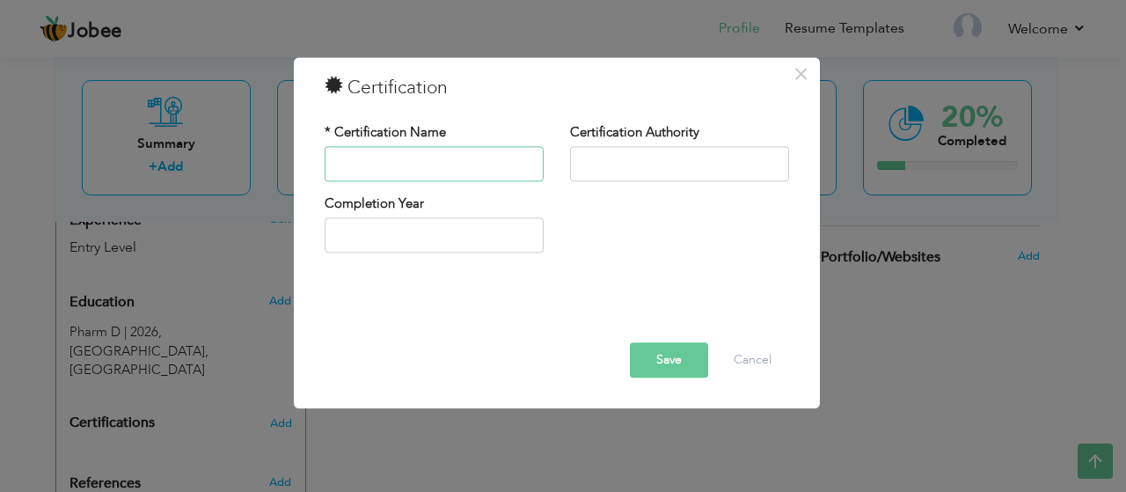
click at [459, 172] on input "text" at bounding box center [434, 163] width 219 height 35
type input "e"
type input "E"
click at [574, 175] on input "text" at bounding box center [679, 163] width 219 height 35
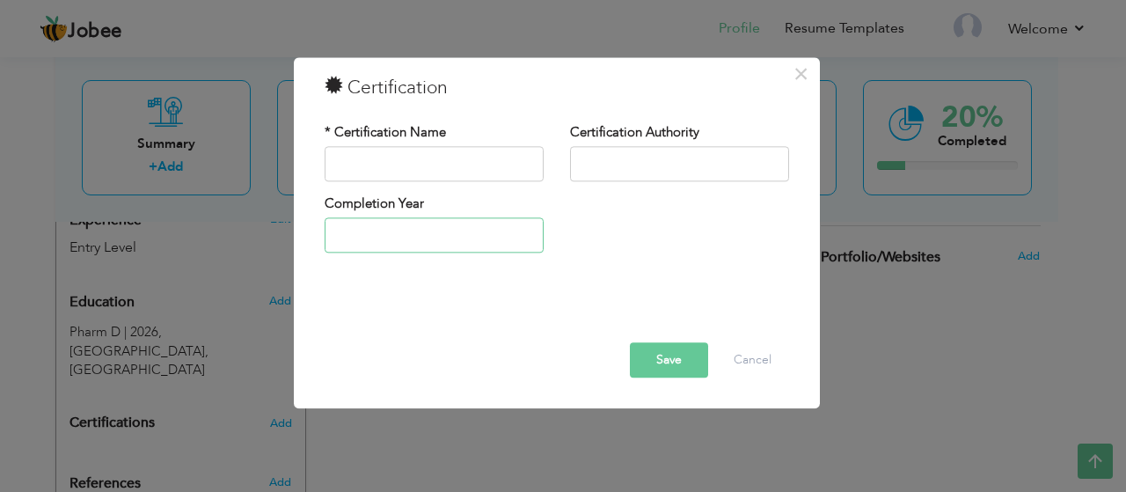
type input "2025"
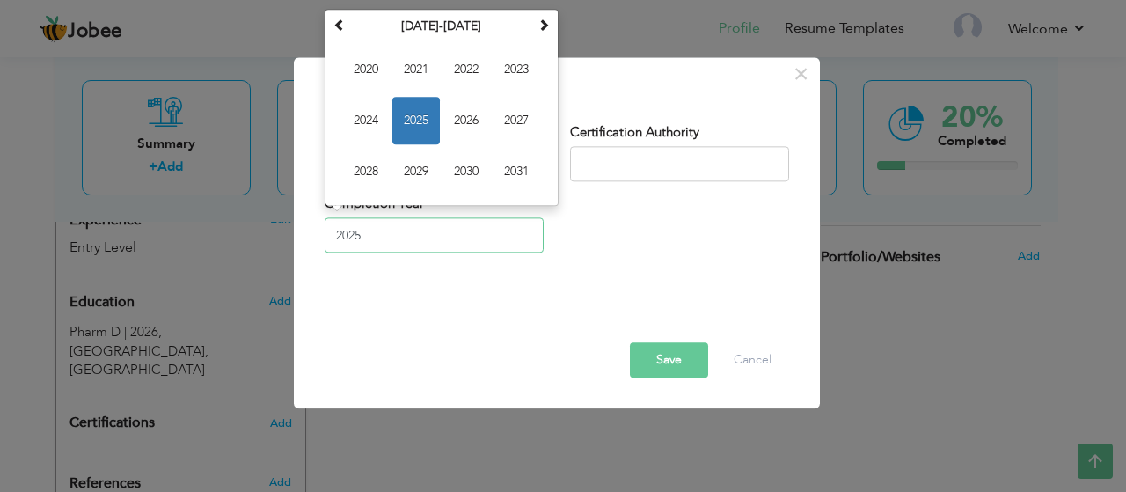
click at [428, 224] on input "2025" at bounding box center [434, 235] width 219 height 35
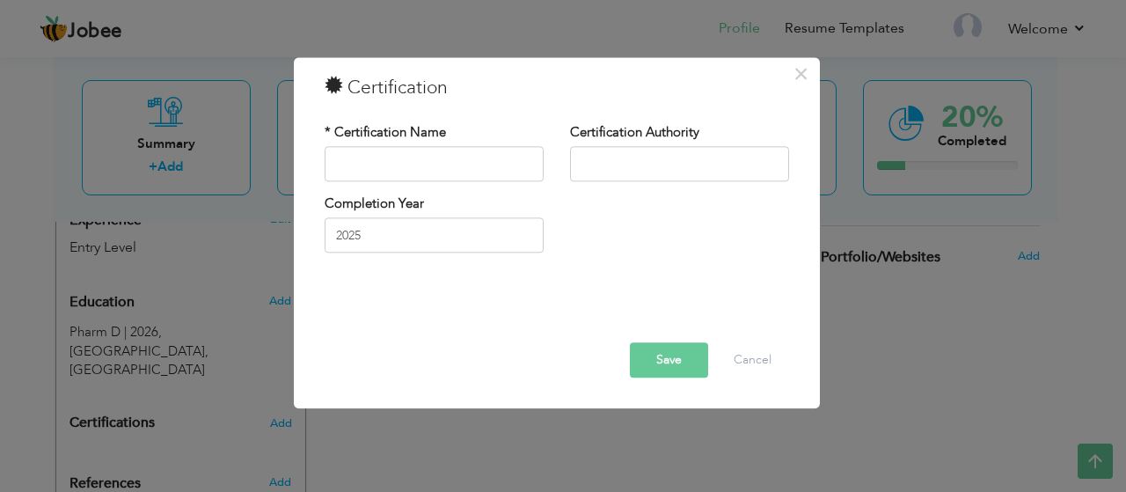
click at [548, 224] on div "Completion Year 2025" at bounding box center [433, 229] width 245 height 71
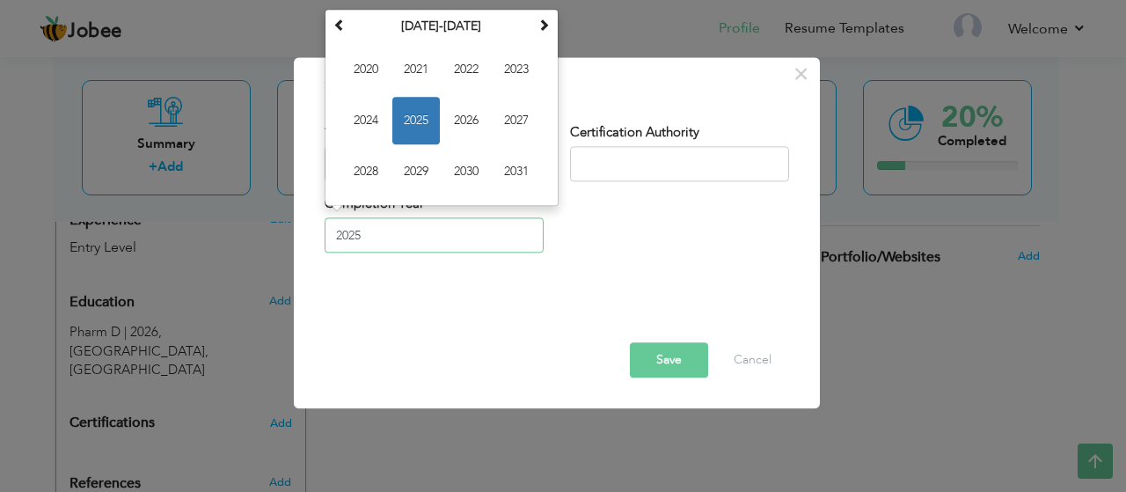
drag, startPoint x: 371, startPoint y: 236, endPoint x: 274, endPoint y: 244, distance: 97.1
click at [274, 244] on div "× Certification * Certification Name Certification Authority 2025 Su Mo 1" at bounding box center [563, 246] width 1126 height 492
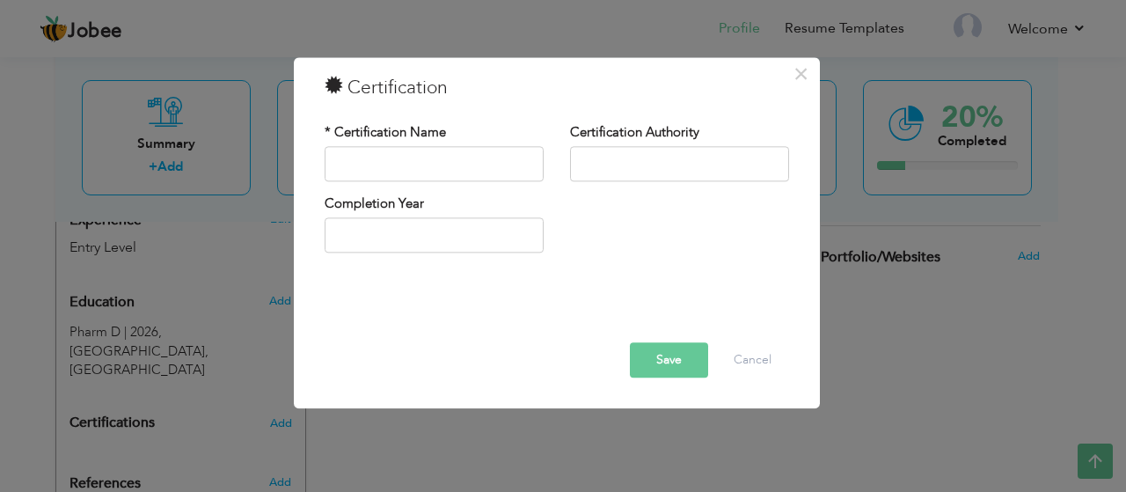
click at [137, 460] on div "× Certification * Certification Name Certification Authority Save" at bounding box center [563, 246] width 1126 height 492
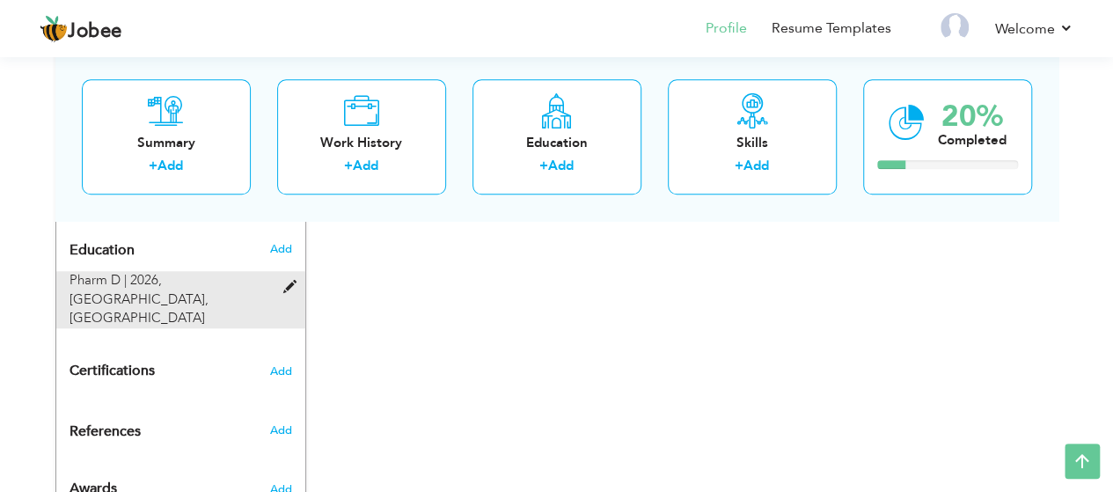
scroll to position [771, 0]
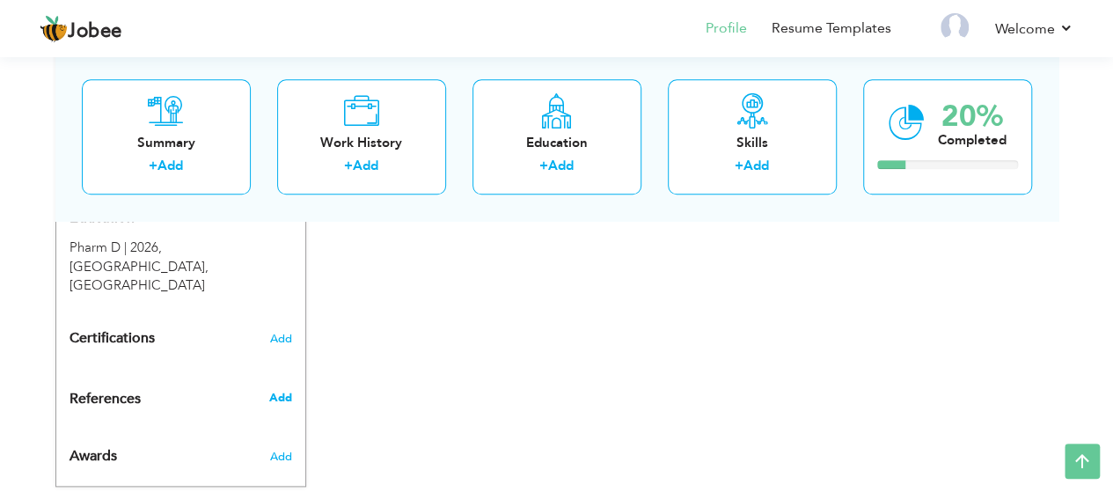
click at [274, 390] on span "Add" at bounding box center [279, 398] width 23 height 16
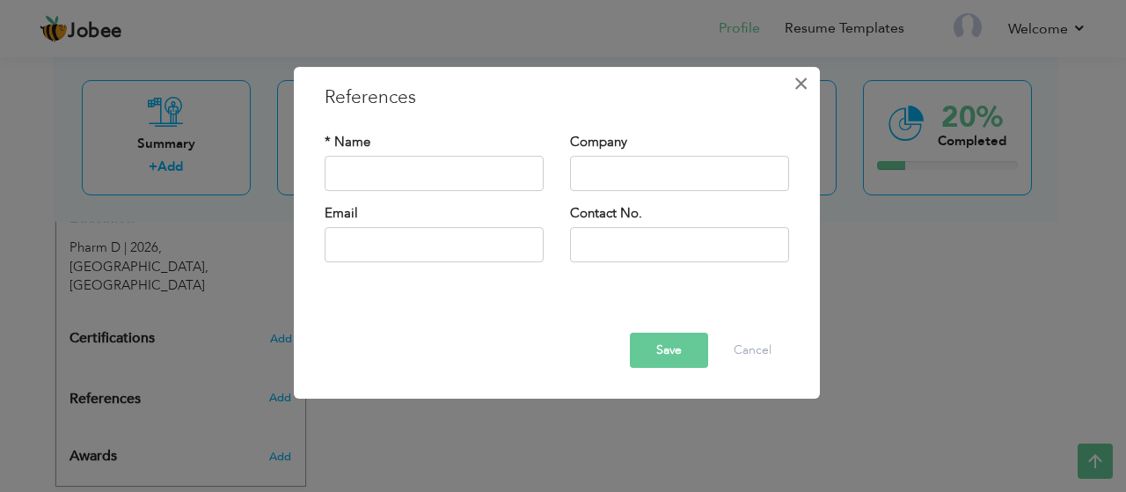
click at [806, 77] on span "×" at bounding box center [800, 84] width 15 height 32
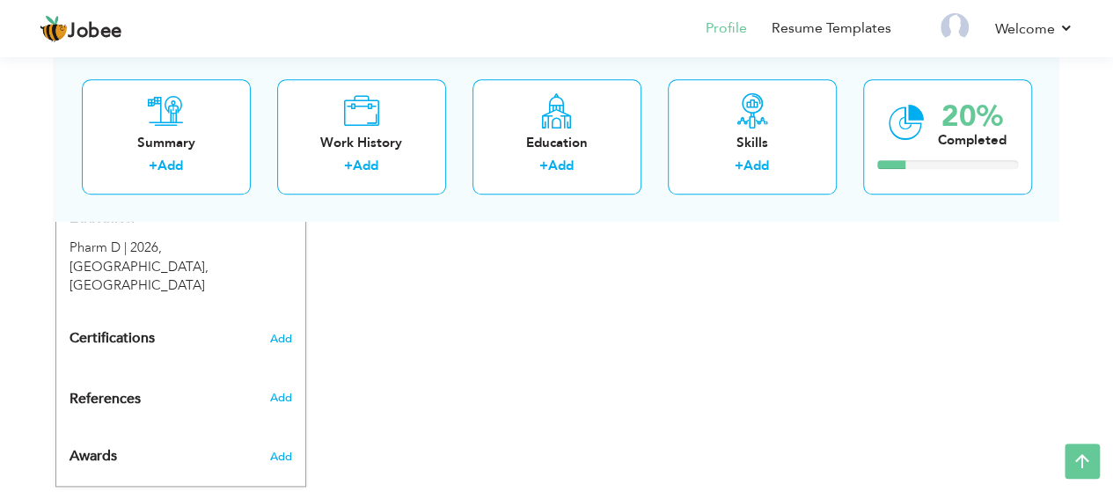
click at [292, 431] on div "Add" at bounding box center [283, 452] width 41 height 42
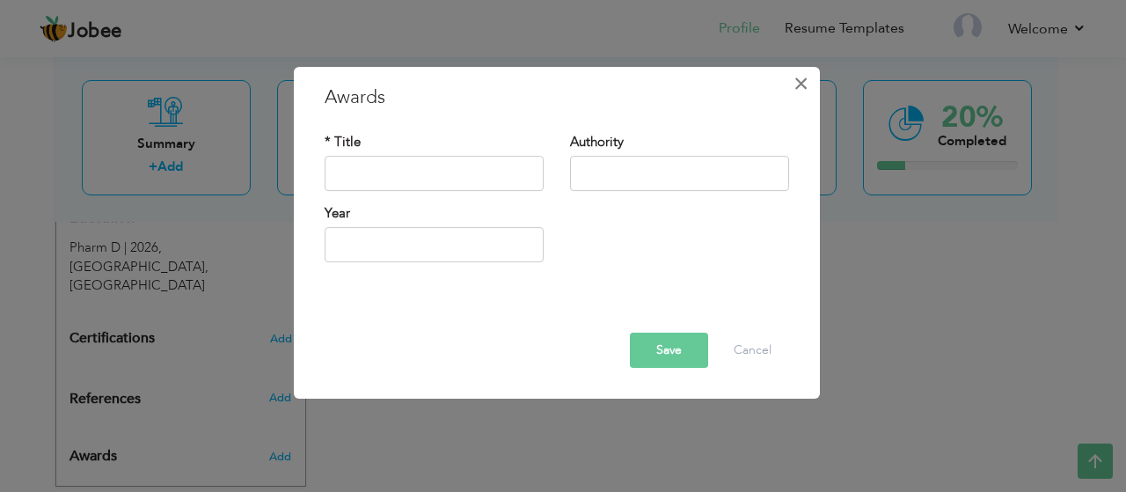
click at [795, 78] on span "×" at bounding box center [800, 84] width 15 height 32
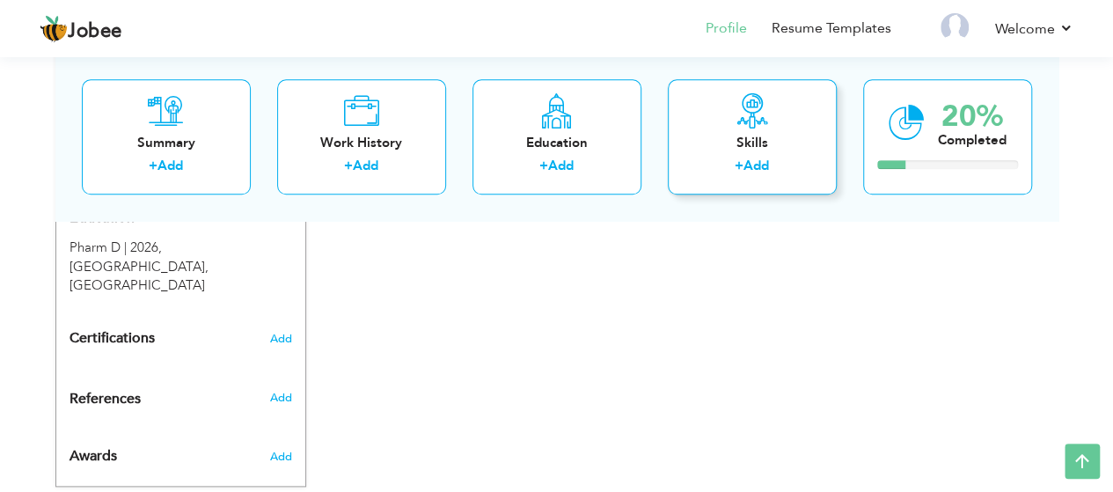
click at [766, 118] on icon at bounding box center [752, 110] width 35 height 35
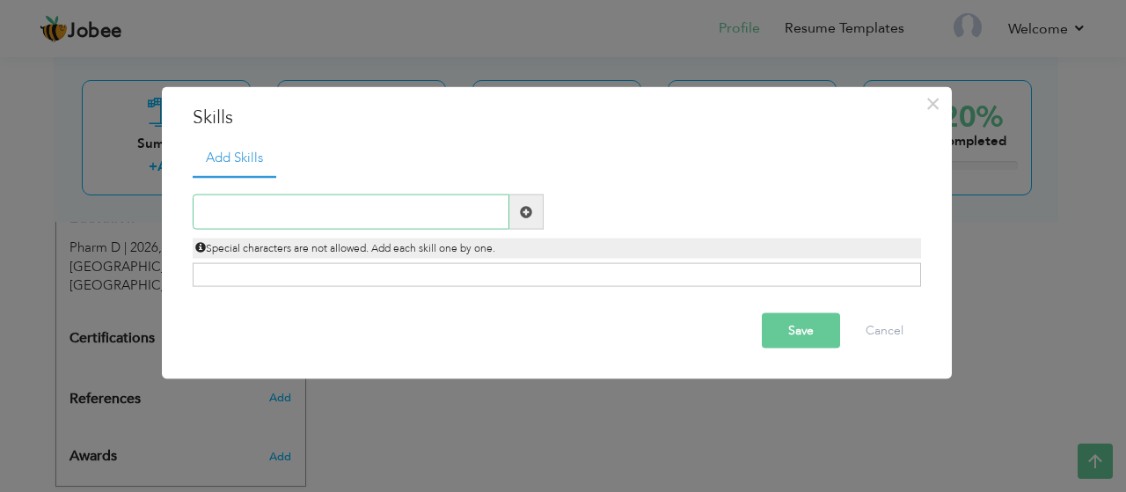
paste input "Medication Therapy Management"
type input "Medication Therapy Management"
click at [524, 216] on span at bounding box center [526, 211] width 12 height 12
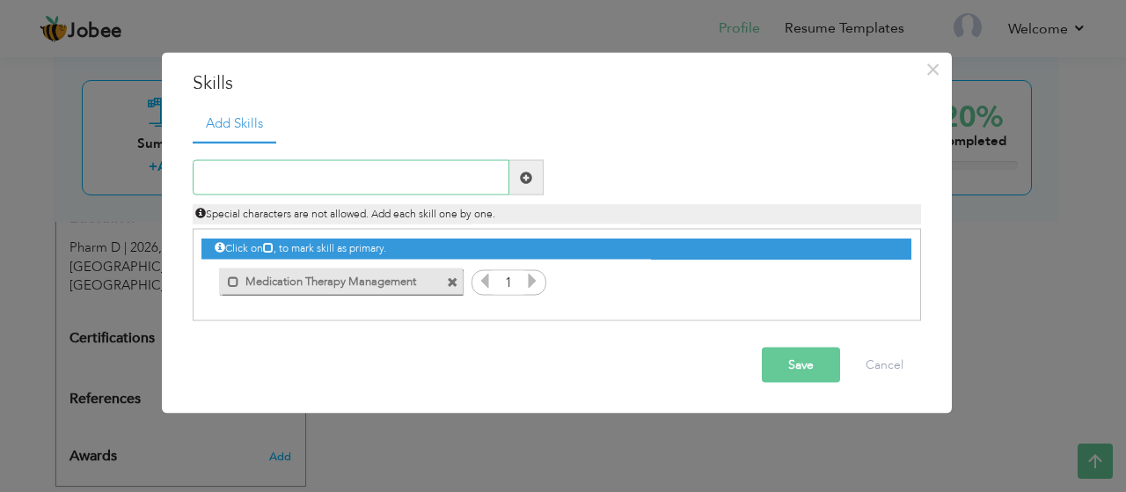
click at [260, 180] on input "text" at bounding box center [351, 177] width 317 height 35
paste input "Pharmacological Knowledge"
type input "Pharmacological Knowledge"
click at [526, 172] on span at bounding box center [526, 177] width 12 height 12
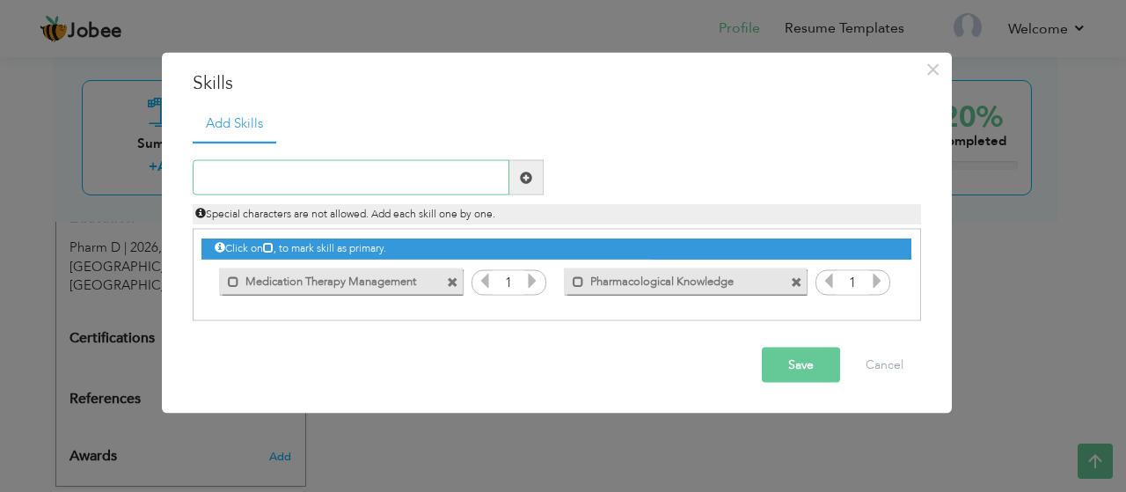
click at [251, 184] on input "text" at bounding box center [351, 177] width 317 height 35
paste input "Patient Counseling"
type input "Patient Counseling"
click at [536, 182] on span at bounding box center [526, 177] width 34 height 35
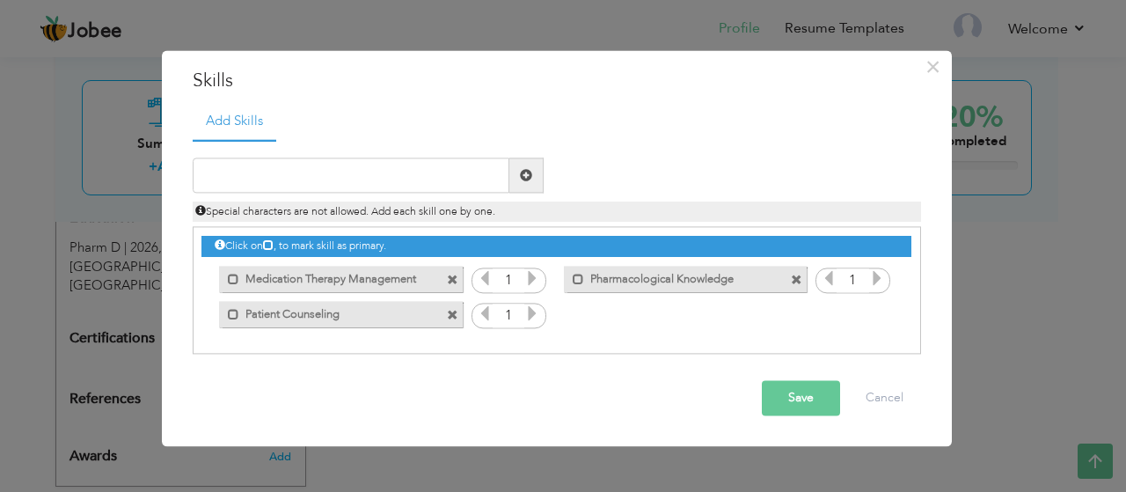
drag, startPoint x: 292, startPoint y: 153, endPoint x: 273, endPoint y: 164, distance: 22.0
click at [273, 164] on div "Duplicate entry" at bounding box center [557, 247] width 728 height 216
click at [273, 164] on input "text" at bounding box center [351, 175] width 317 height 35
paste input "Prescription Verification"
type input "Prescription Verification"
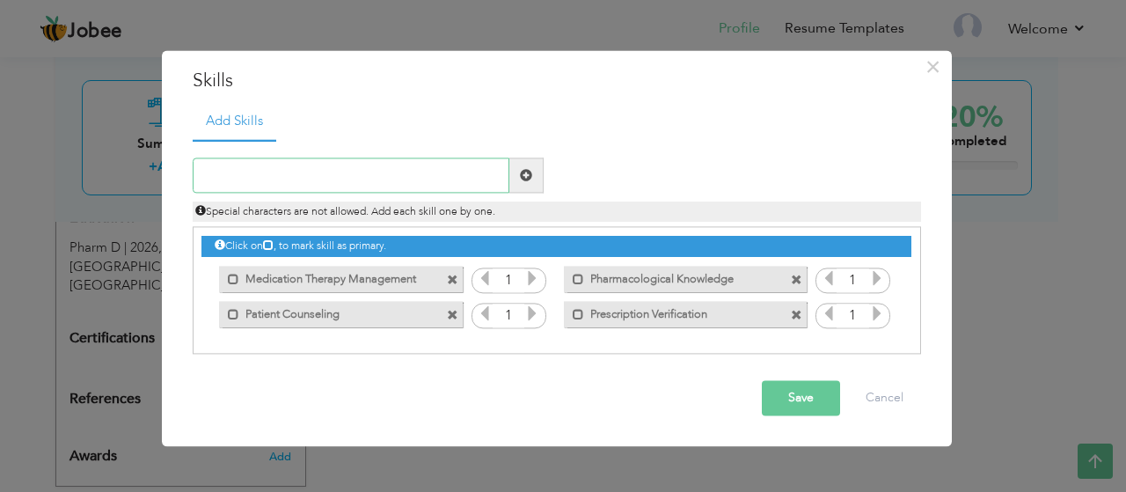
paste input "Inventory Management"
type input "Inventory Management"
click at [530, 175] on span at bounding box center [526, 175] width 12 height 12
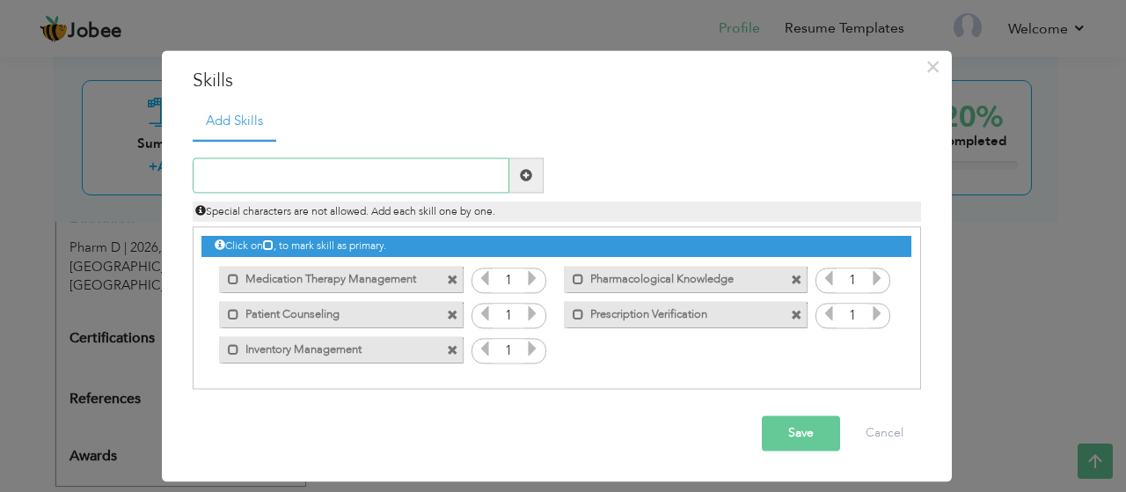
click at [310, 167] on input "text" at bounding box center [351, 175] width 317 height 35
paste input "Problem-Solving"
type input "Problem-Solving"
click at [523, 169] on span at bounding box center [526, 175] width 12 height 12
click at [340, 162] on input "text" at bounding box center [351, 175] width 317 height 35
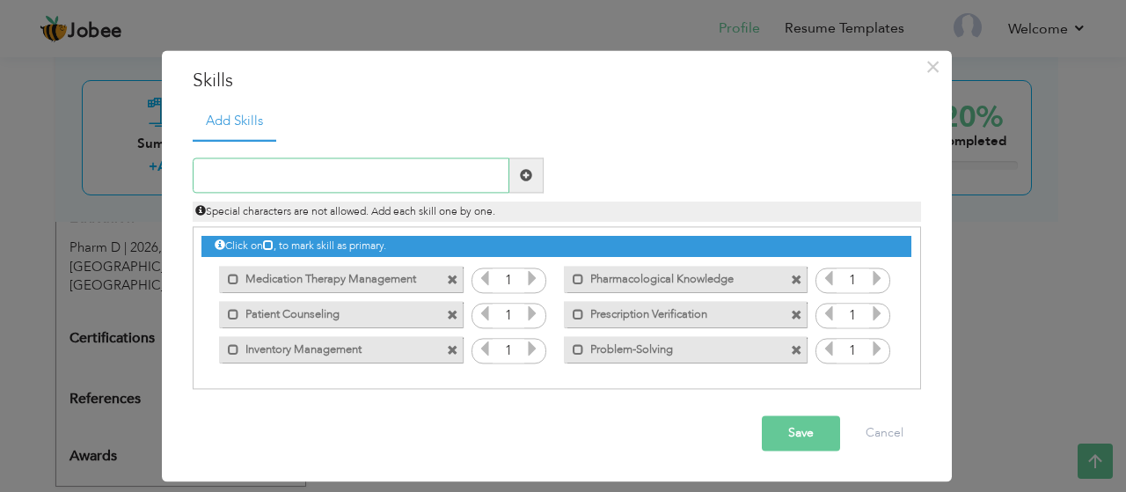
click at [340, 162] on input "text" at bounding box center [351, 175] width 317 height 35
paste input "Team Collaboration"
type input "Team Collaboration"
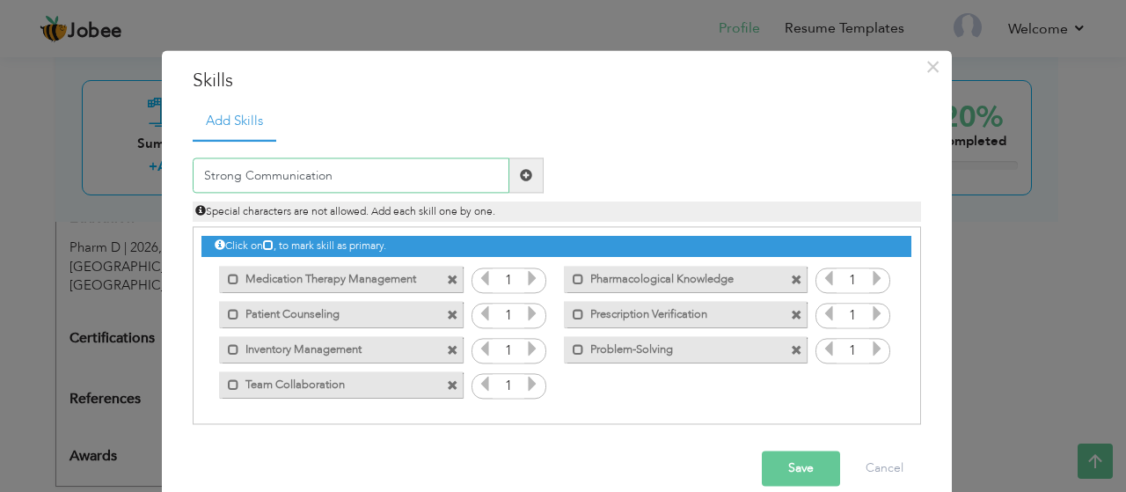
type input "Strong Communication"
click at [533, 179] on span at bounding box center [526, 175] width 34 height 35
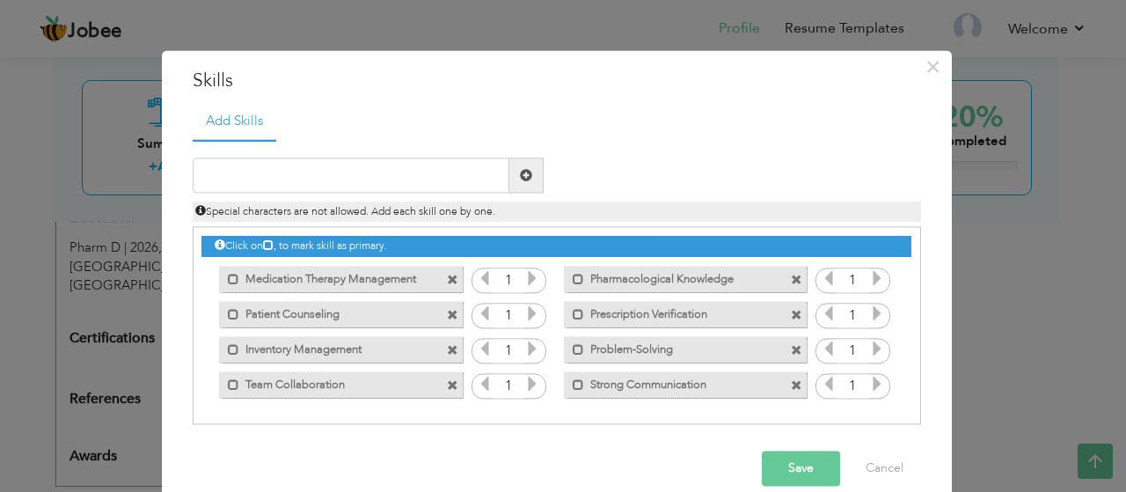
click at [766, 464] on button "Save" at bounding box center [801, 468] width 78 height 35
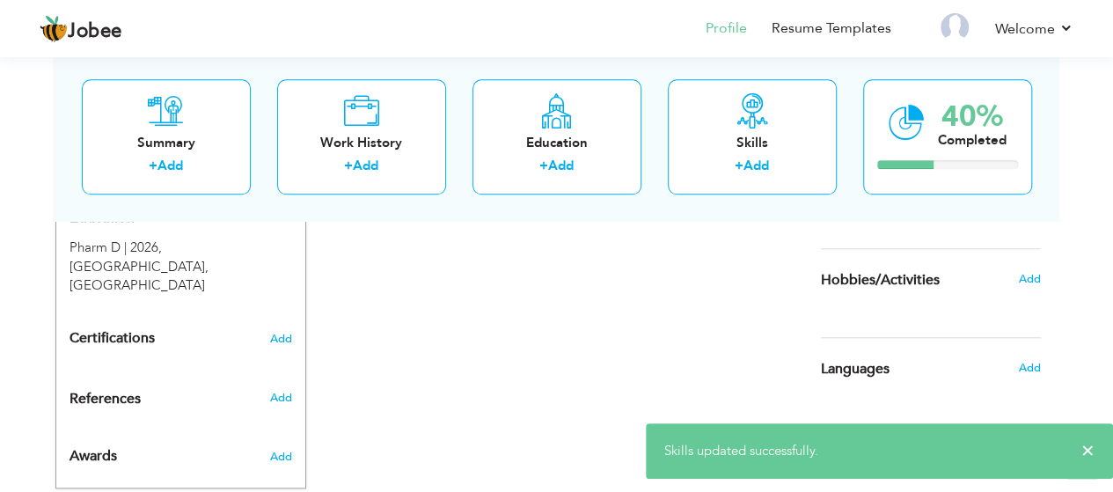
scroll to position [815, 0]
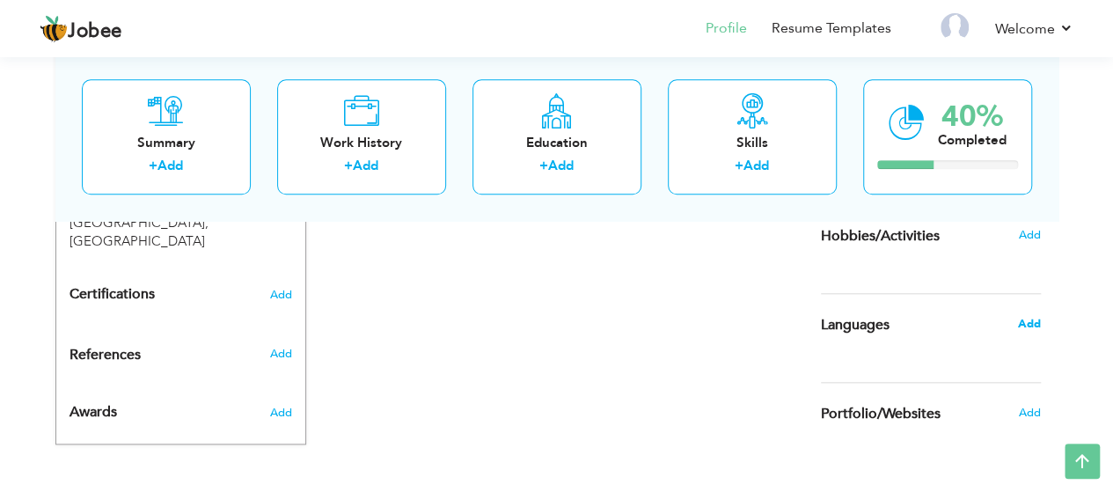
click at [1022, 328] on span "Add" at bounding box center [1028, 324] width 23 height 16
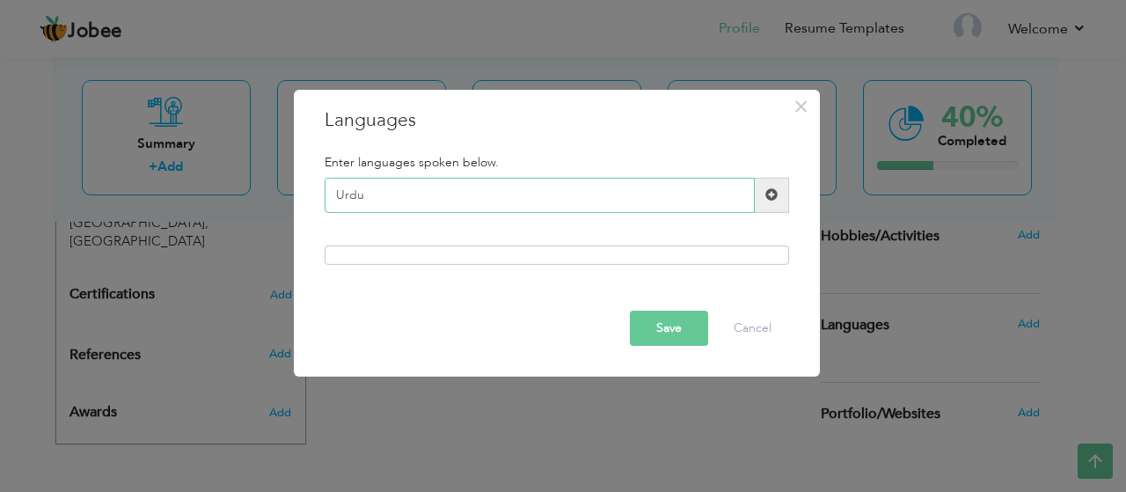
type input "Urdu"
click at [765, 186] on span at bounding box center [772, 195] width 34 height 35
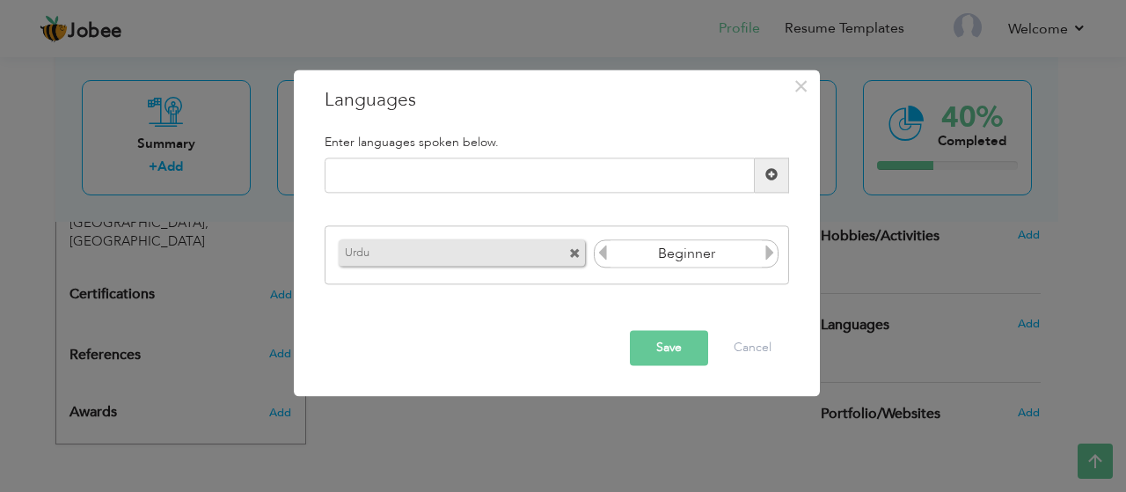
click at [773, 259] on icon at bounding box center [770, 253] width 16 height 16
click at [528, 177] on input "text" at bounding box center [540, 174] width 430 height 35
type input "English"
click at [776, 177] on span at bounding box center [771, 175] width 12 height 12
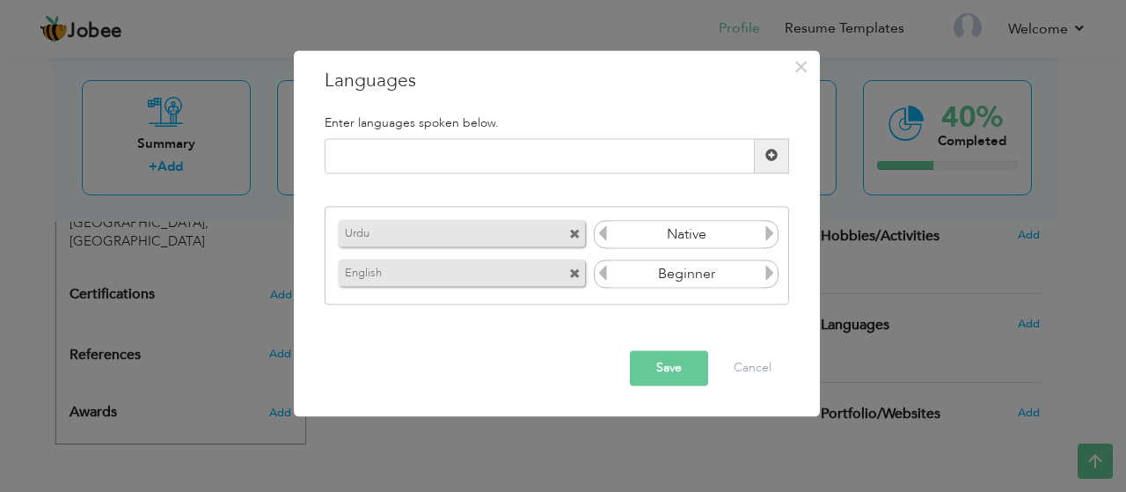
click at [774, 272] on icon at bounding box center [770, 274] width 16 height 16
click at [608, 275] on icon at bounding box center [603, 274] width 16 height 16
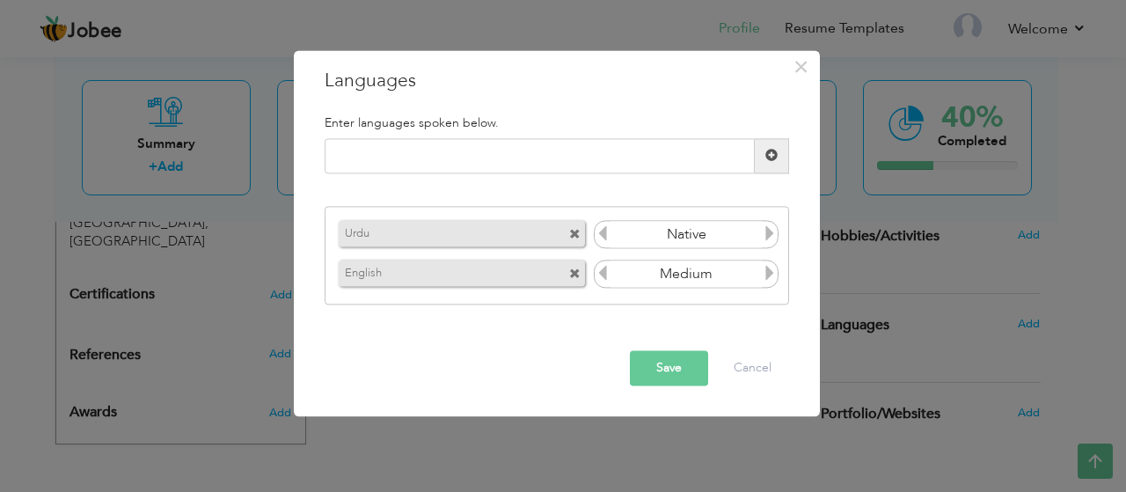
click at [675, 357] on button "Save" at bounding box center [669, 367] width 78 height 35
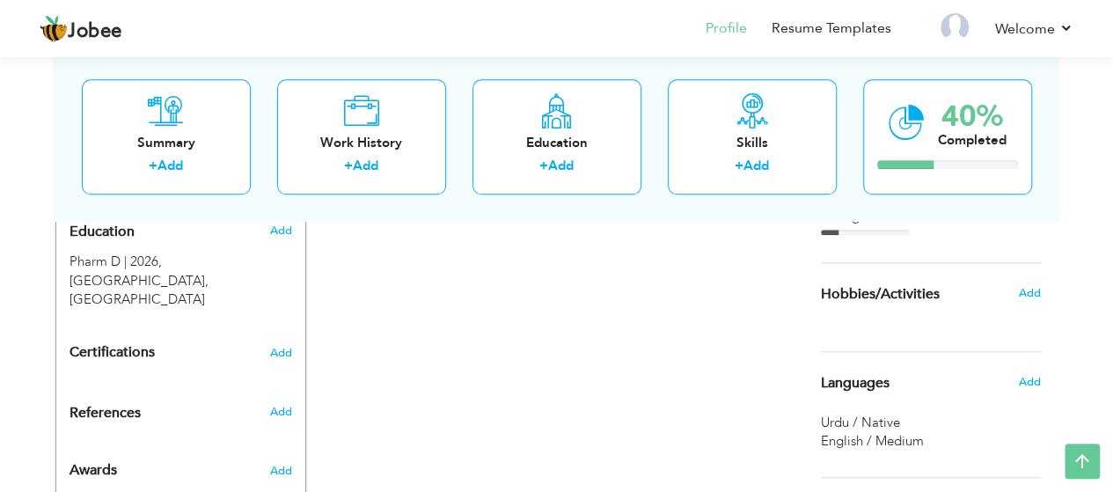
scroll to position [756, 0]
click at [943, 300] on div "Hobbies/Activities" at bounding box center [910, 294] width 205 height 35
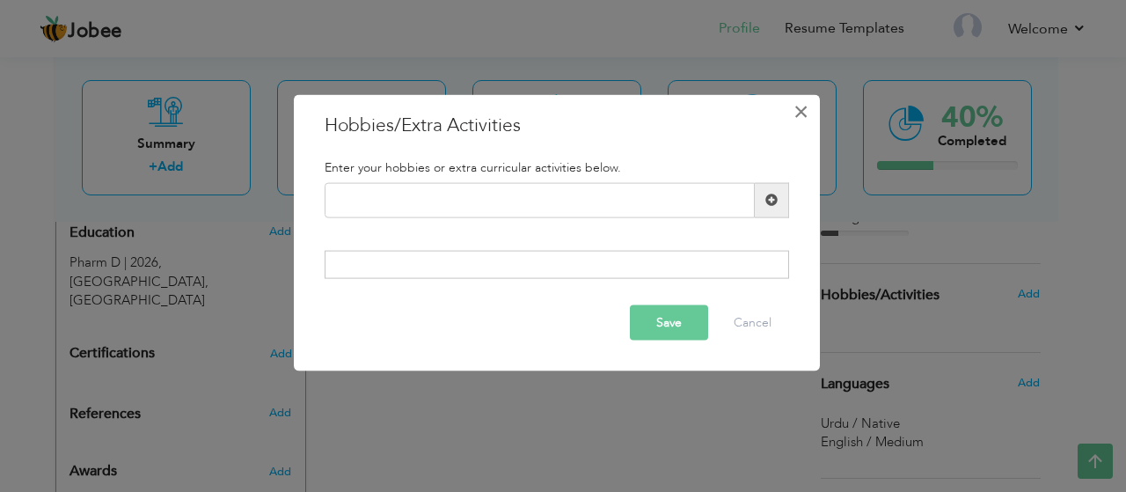
click at [797, 99] on span "×" at bounding box center [800, 111] width 15 height 32
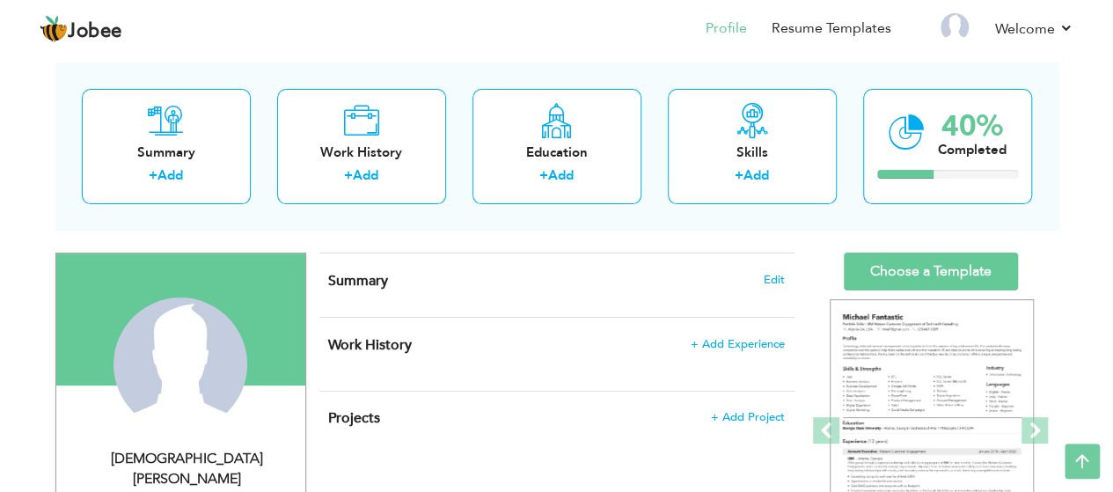
scroll to position [78, 0]
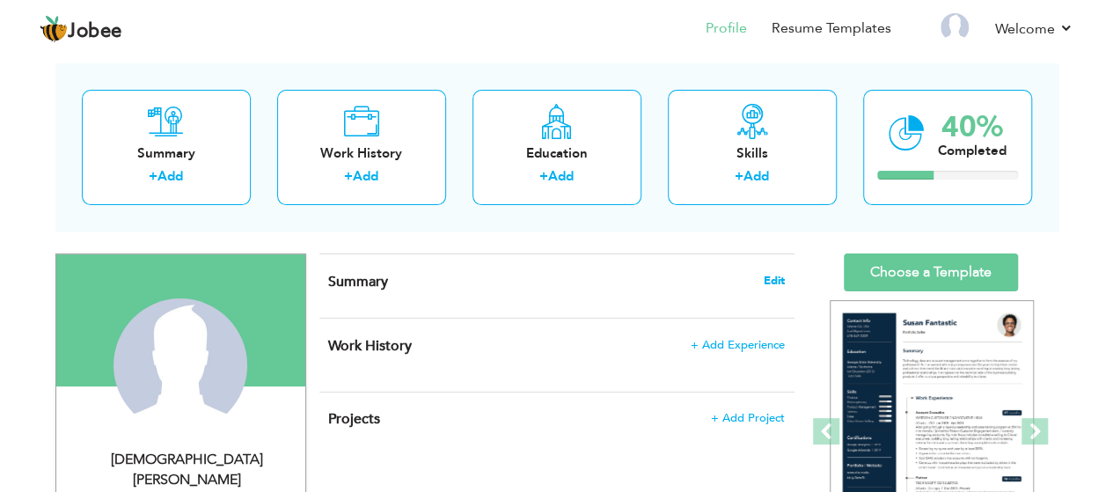
click at [764, 274] on span "Edit" at bounding box center [774, 280] width 21 height 12
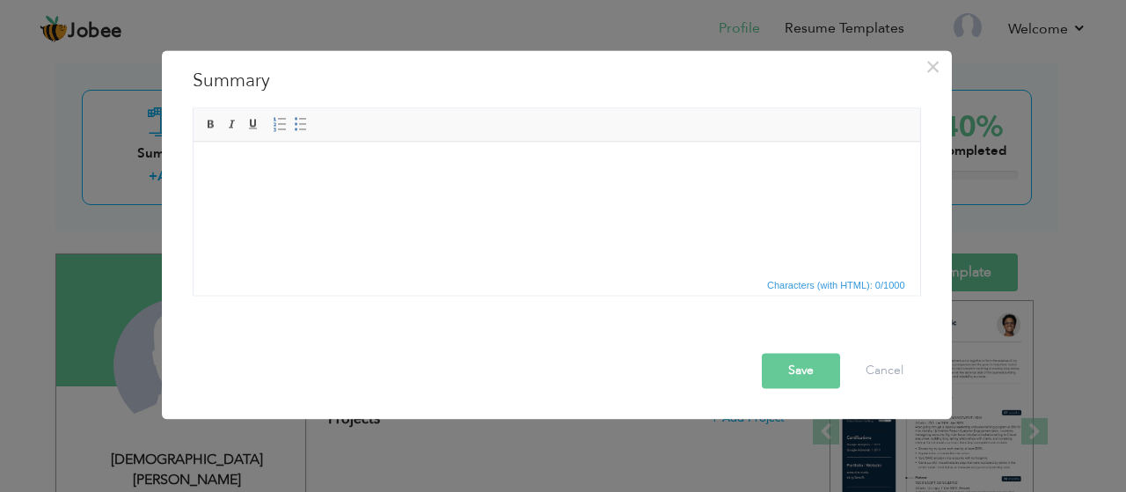
click at [327, 141] on html at bounding box center [556, 141] width 727 height 0
click at [686, 141] on html at bounding box center [556, 141] width 727 height 0
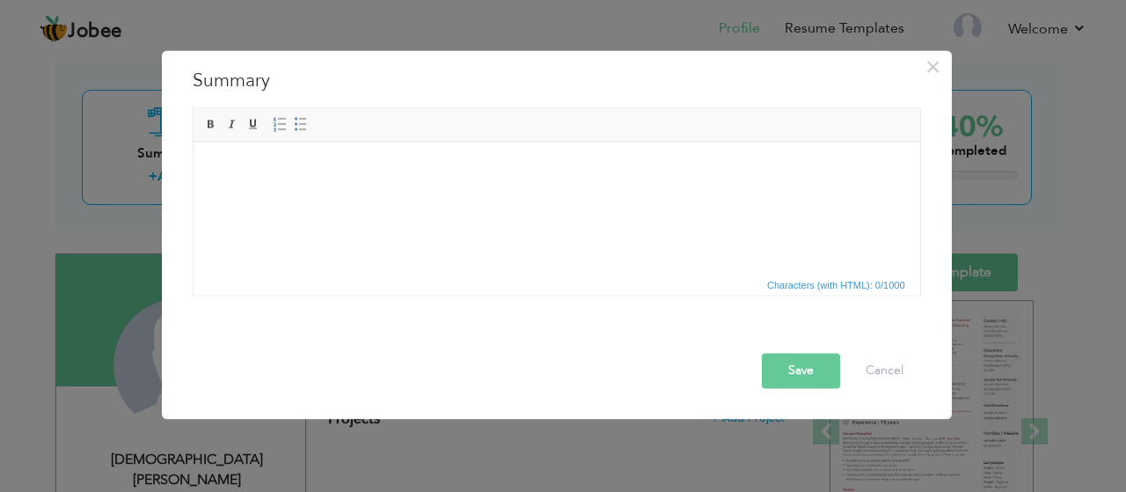
click at [417, 194] on html at bounding box center [556, 168] width 727 height 54
click at [429, 194] on html at bounding box center [556, 168] width 727 height 54
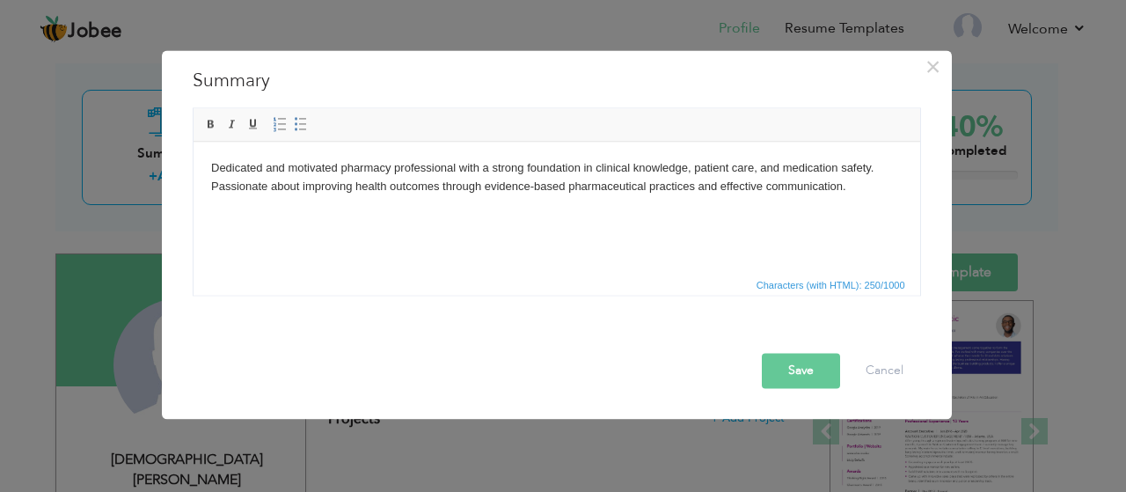
click at [793, 366] on button "Save" at bounding box center [801, 370] width 78 height 35
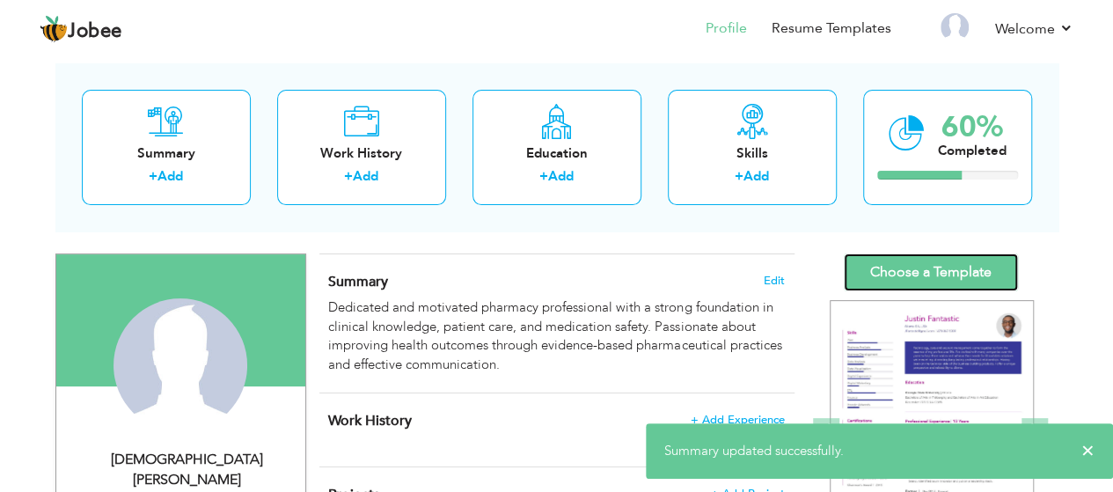
click at [925, 267] on link "Choose a Template" at bounding box center [931, 272] width 174 height 38
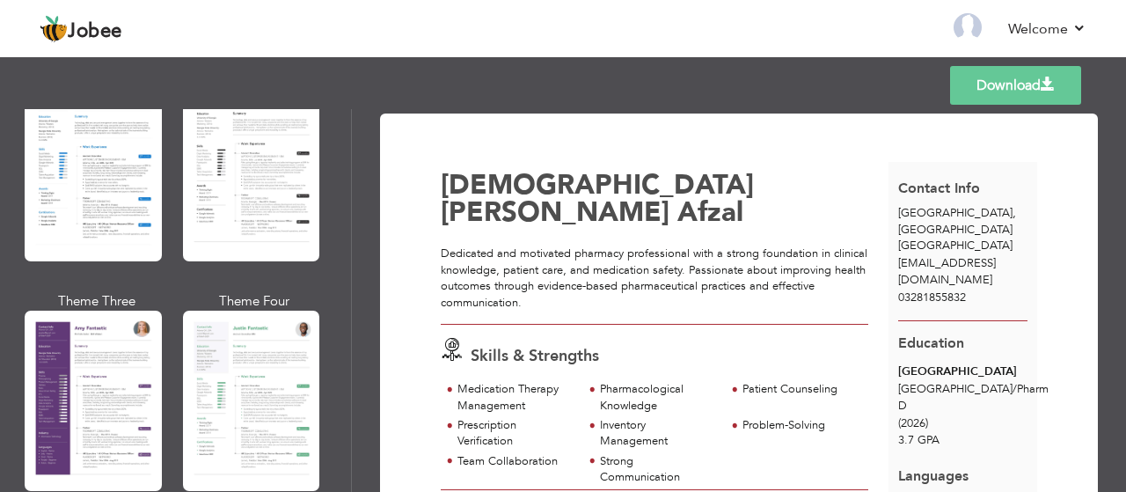
scroll to position [1435, 0]
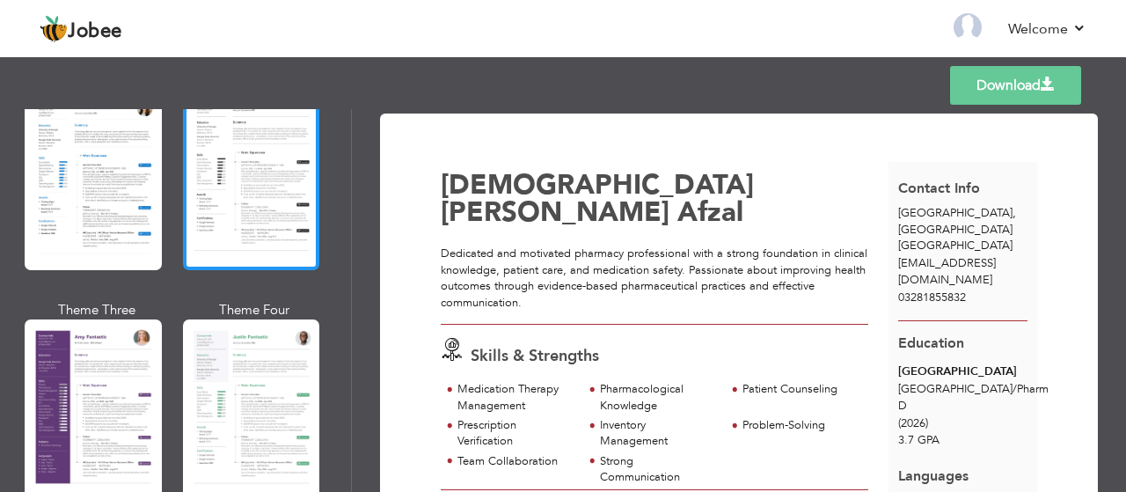
click at [249, 230] on div at bounding box center [251, 180] width 137 height 180
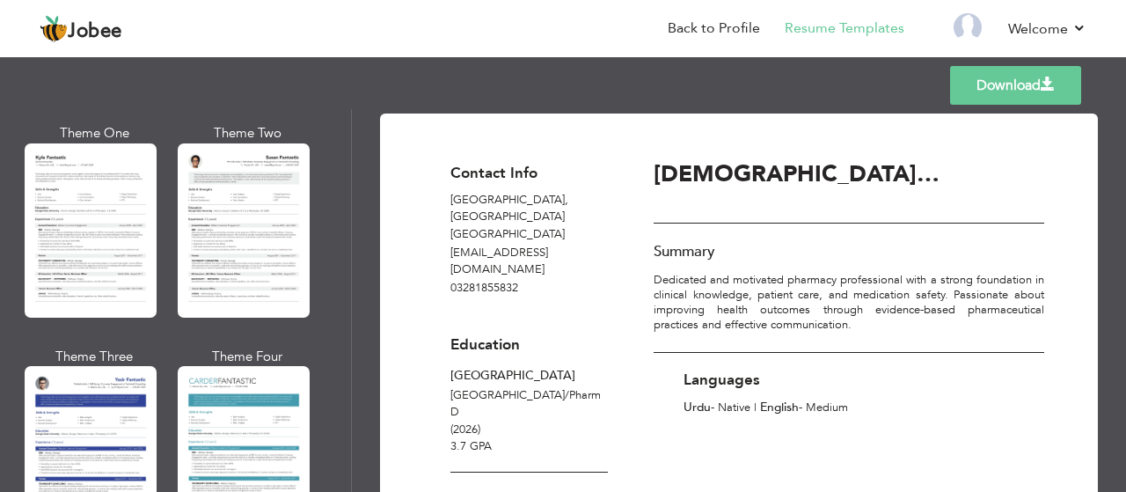
scroll to position [3152, 0]
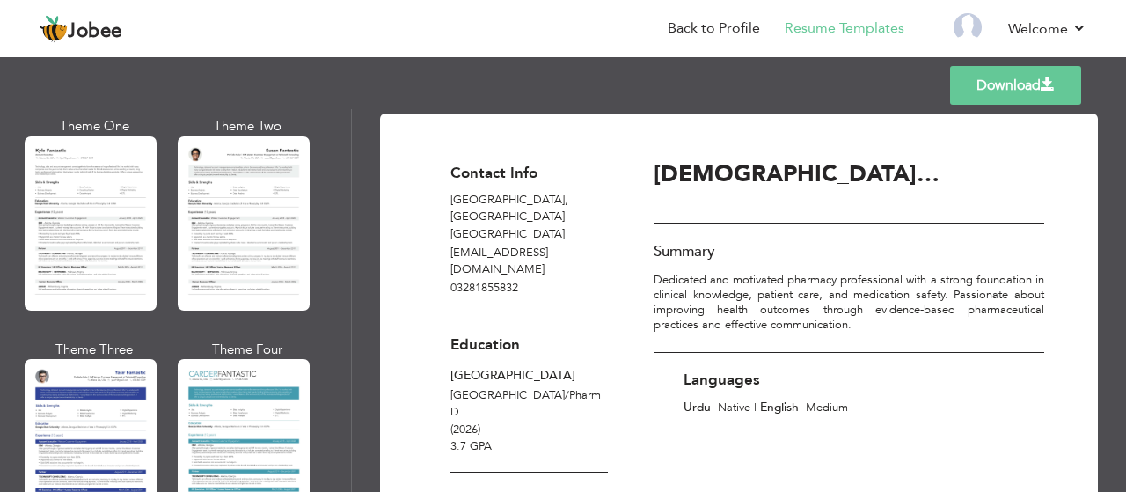
drag, startPoint x: 0, startPoint y: 369, endPoint x: 424, endPoint y: 199, distance: 456.7
click at [424, 199] on div "Contact Info Lahore , Punjab Pakistan usmanafzal3278@gmail.com 03281855832 Educ…" at bounding box center [529, 466] width 210 height 616
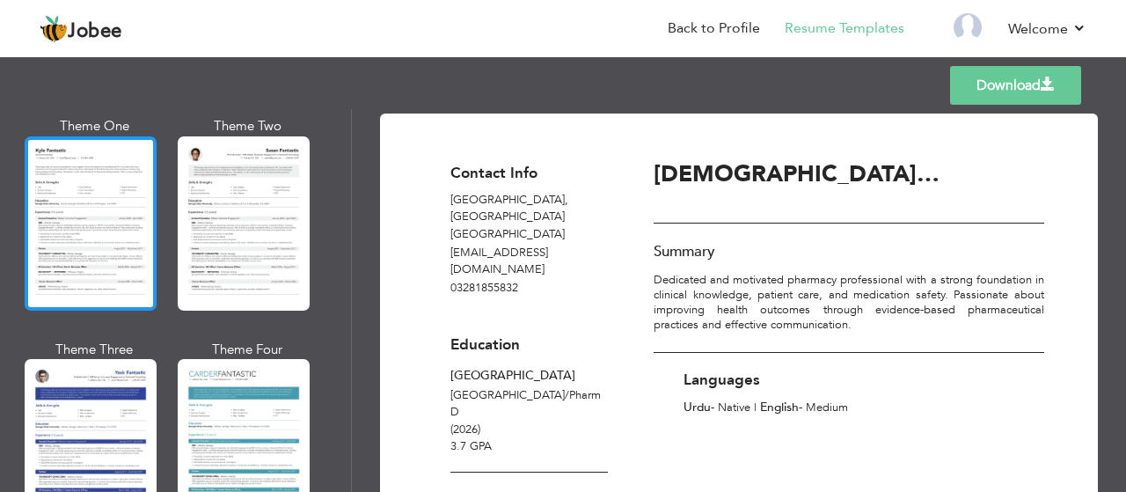
click at [91, 216] on div at bounding box center [91, 223] width 132 height 174
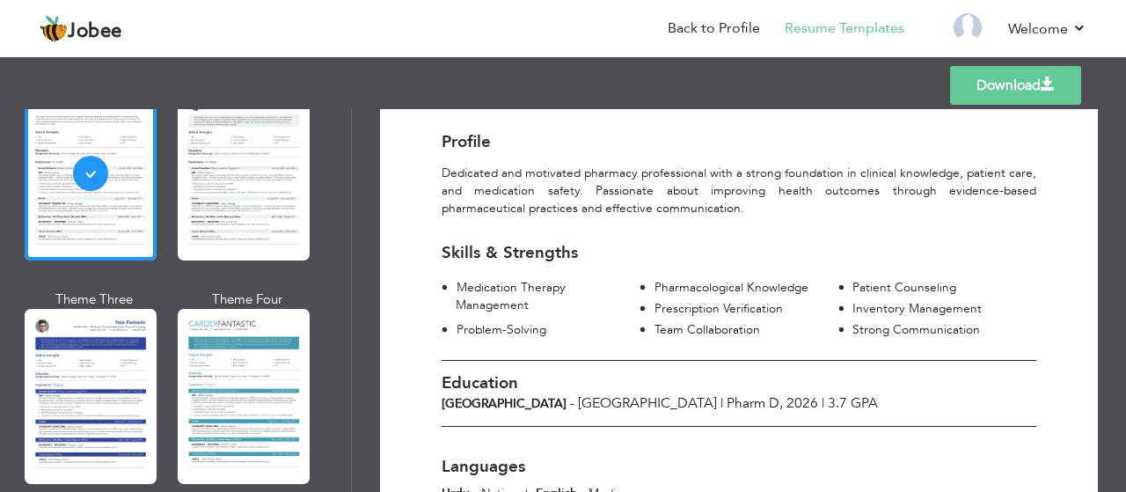
scroll to position [240, 0]
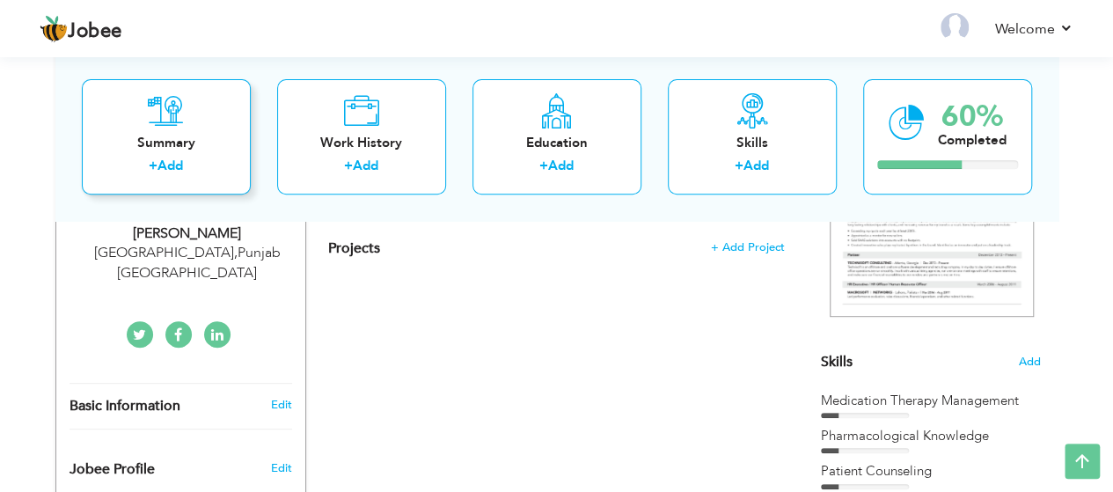
click at [209, 139] on div "Summary" at bounding box center [166, 143] width 141 height 18
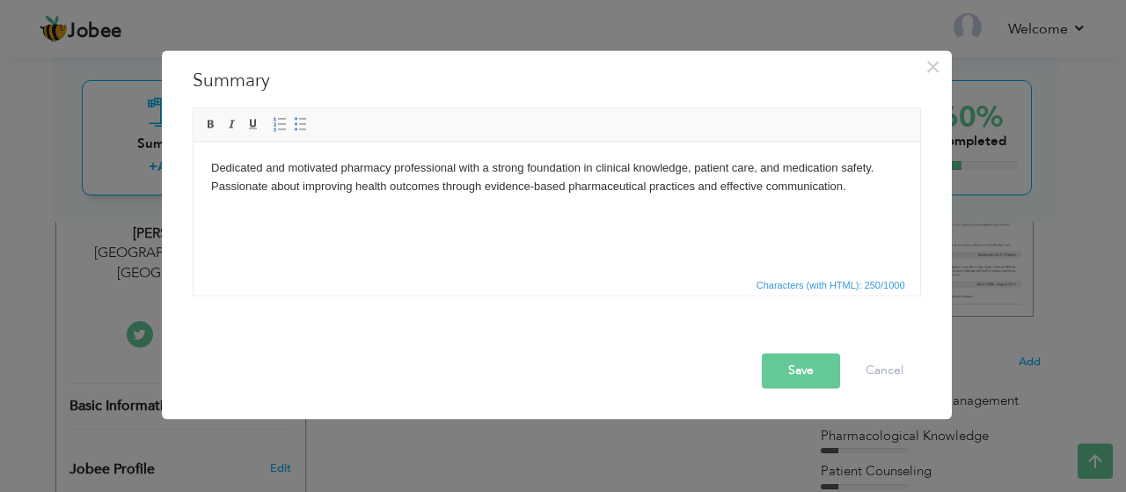
scroll to position [78, 0]
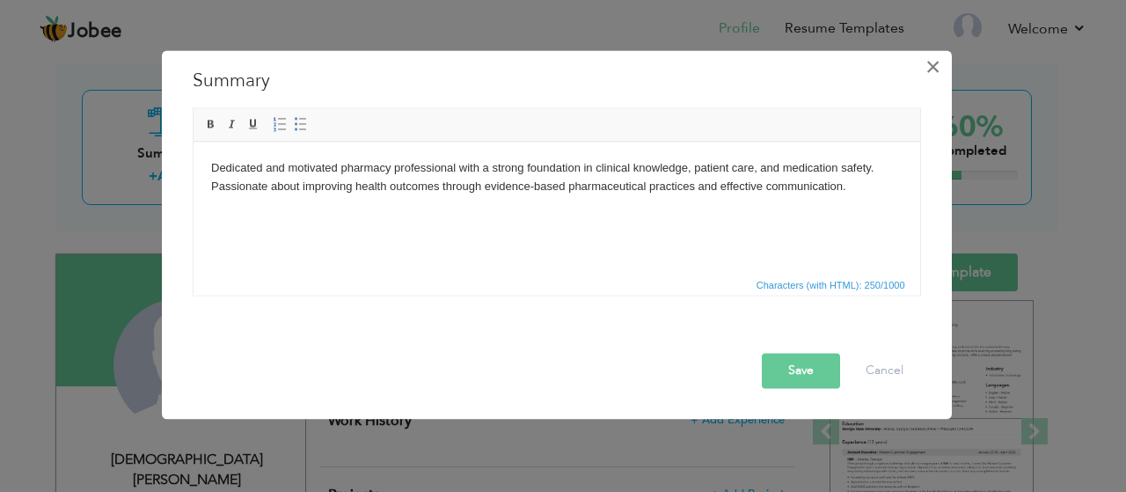
click at [945, 64] on button "×" at bounding box center [933, 67] width 28 height 28
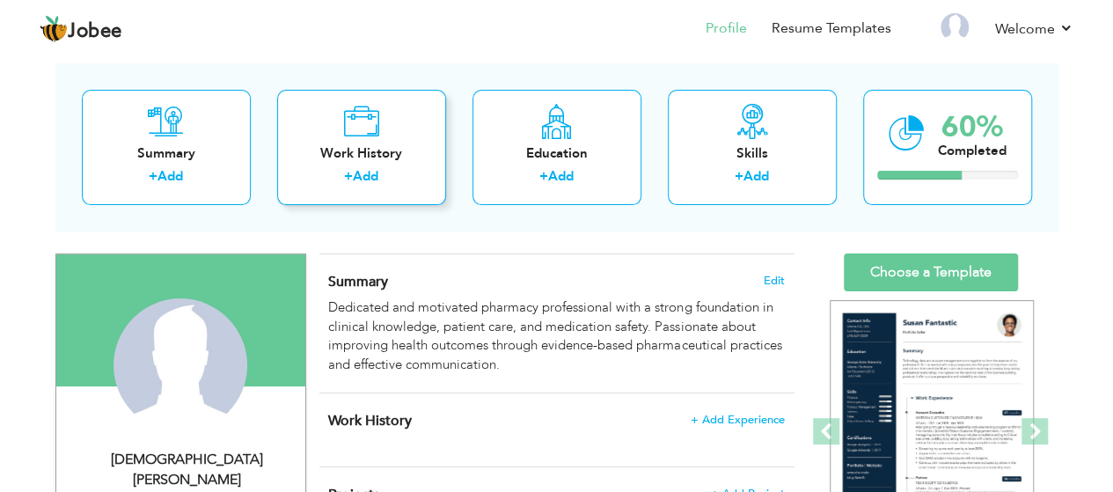
click at [295, 167] on div "+ Add" at bounding box center [361, 178] width 141 height 23
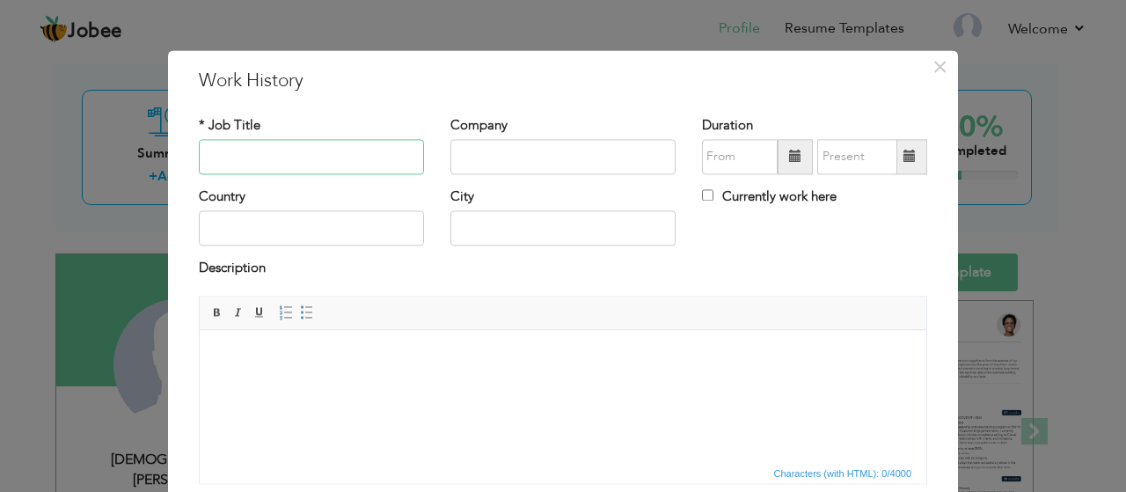
click at [315, 159] on input "text" at bounding box center [311, 156] width 225 height 35
click at [508, 154] on input "text" at bounding box center [562, 156] width 225 height 35
type input "[GEOGRAPHIC_DATA]"
click at [481, 236] on input "text" at bounding box center [562, 228] width 225 height 35
type input "[GEOGRAPHIC_DATA]"
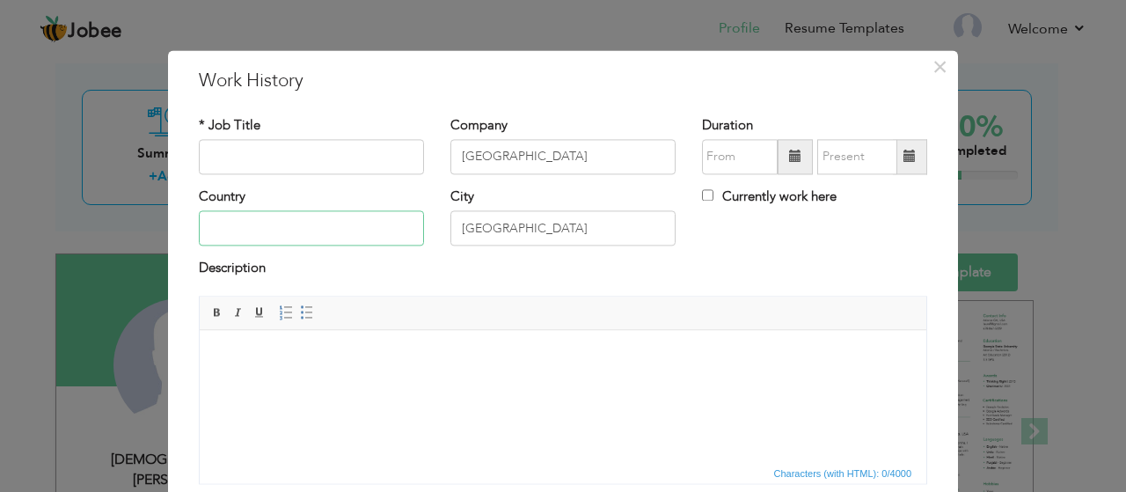
click at [330, 213] on input "text" at bounding box center [311, 228] width 225 height 35
type input "[GEOGRAPHIC_DATA]"
click at [303, 146] on input "text" at bounding box center [311, 156] width 225 height 35
click at [301, 384] on html at bounding box center [563, 357] width 727 height 54
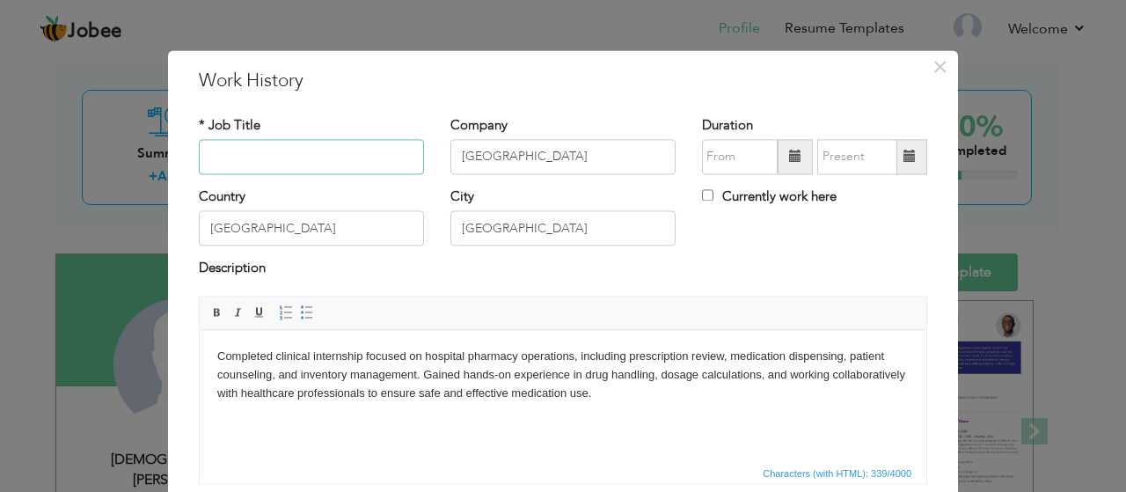
click at [257, 143] on input "text" at bounding box center [311, 156] width 225 height 35
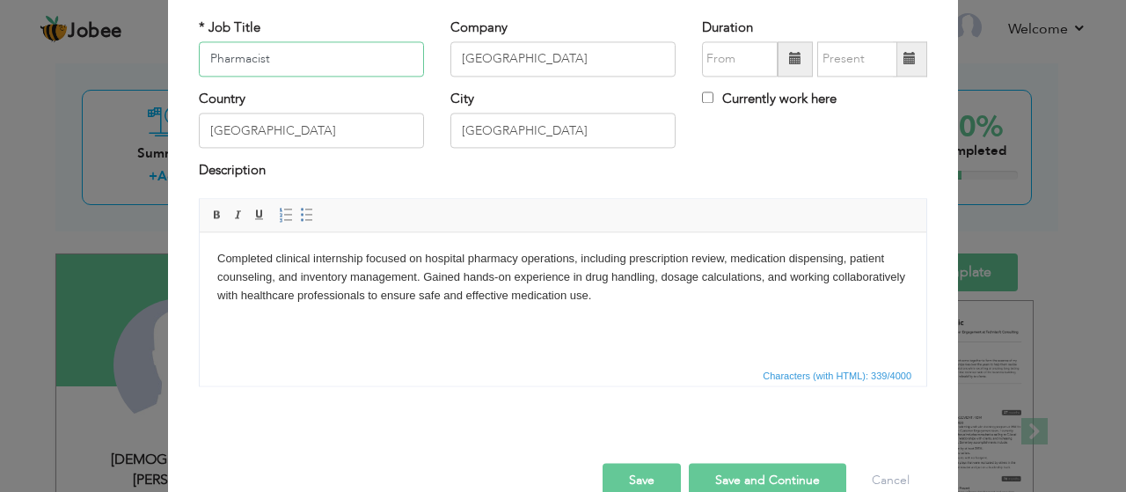
scroll to position [99, 0]
type input "Pharmacy Intern"
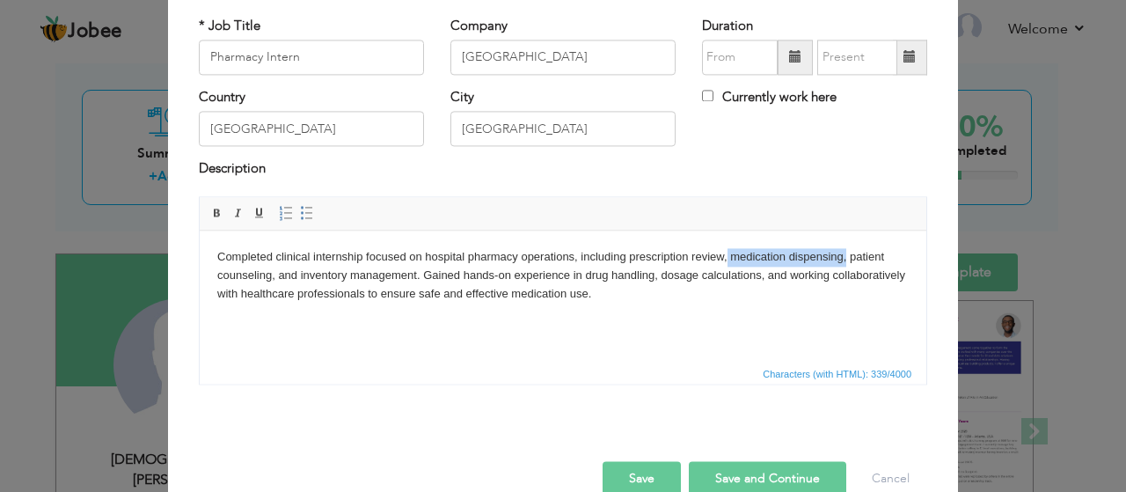
drag, startPoint x: 851, startPoint y: 258, endPoint x: 729, endPoint y: 259, distance: 121.4
click at [729, 259] on body "Completed clinical internship focused on hospital pharmacy operations, includin…" at bounding box center [562, 275] width 691 height 55
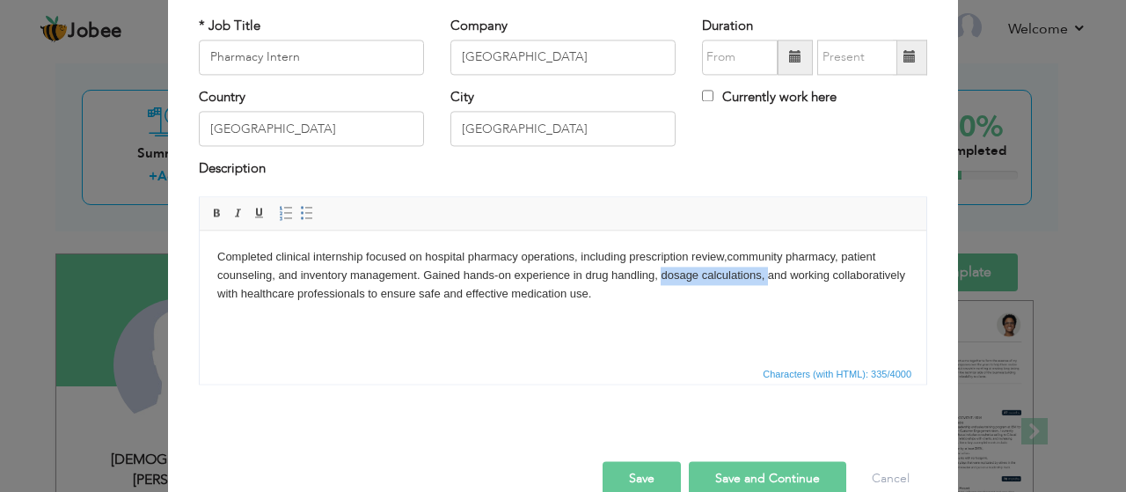
drag, startPoint x: 661, startPoint y: 274, endPoint x: 766, endPoint y: 277, distance: 105.6
click at [766, 277] on body "Completed clinical internship focused on hospital pharmacy operations, includin…" at bounding box center [562, 275] width 691 height 55
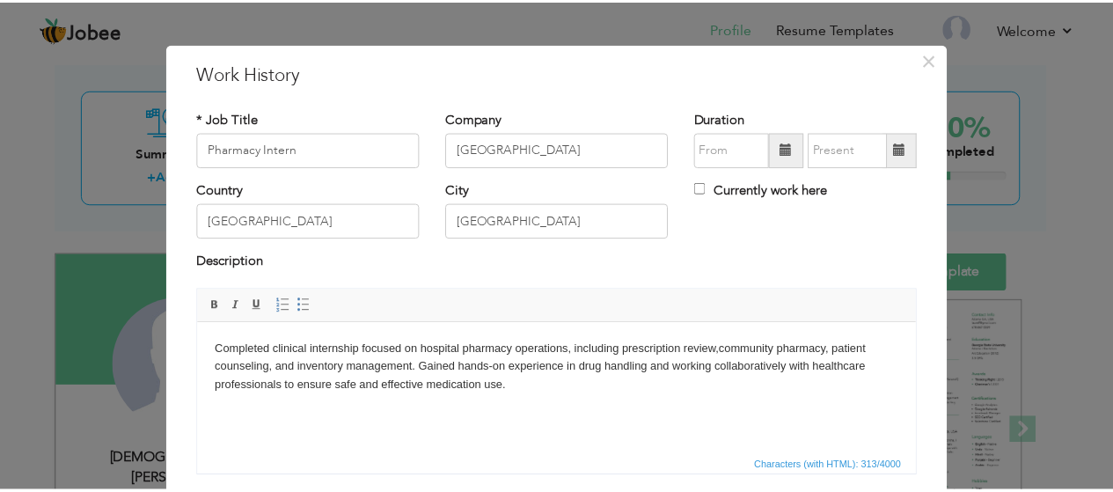
scroll to position [134, 0]
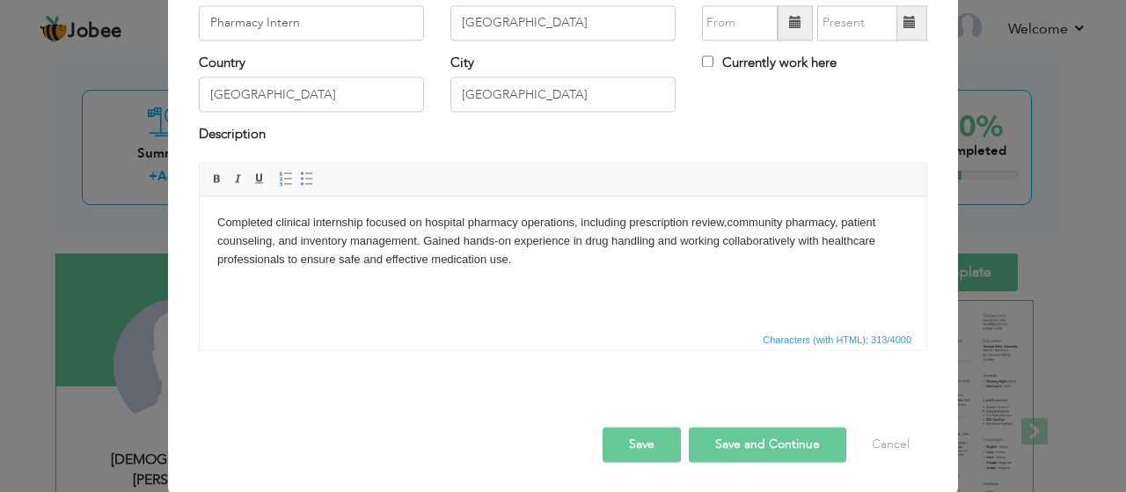
click at [625, 444] on button "Save" at bounding box center [642, 444] width 78 height 35
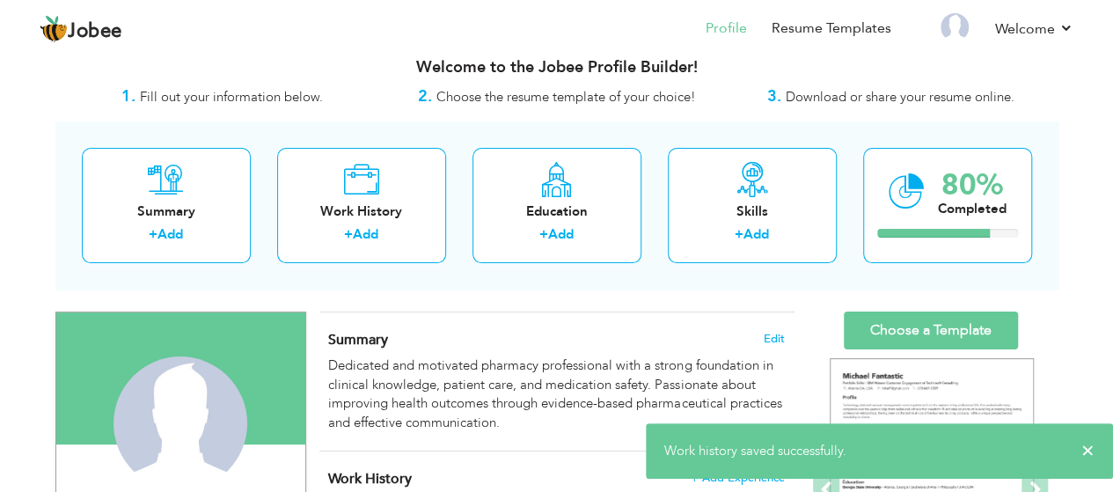
scroll to position [0, 0]
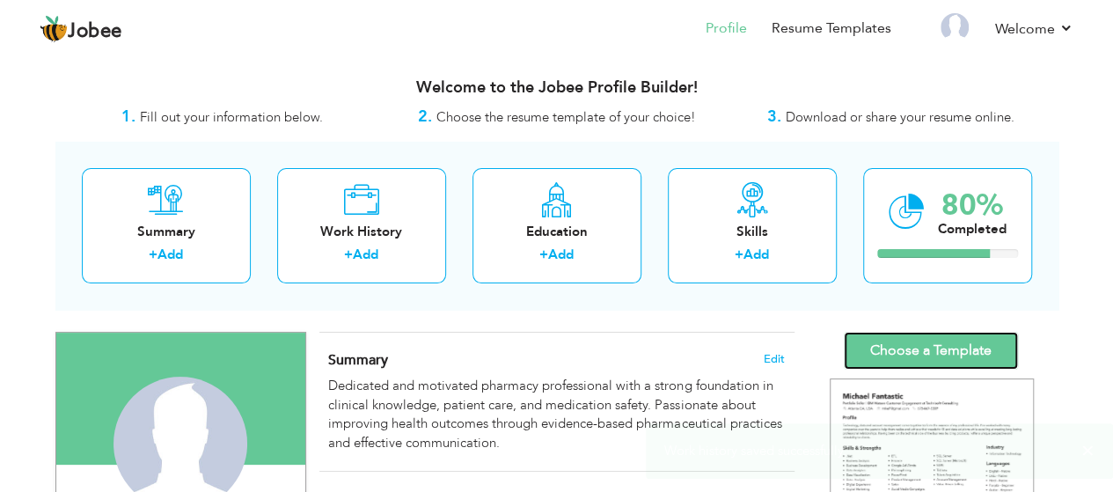
click at [904, 347] on link "Choose a Template" at bounding box center [931, 351] width 174 height 38
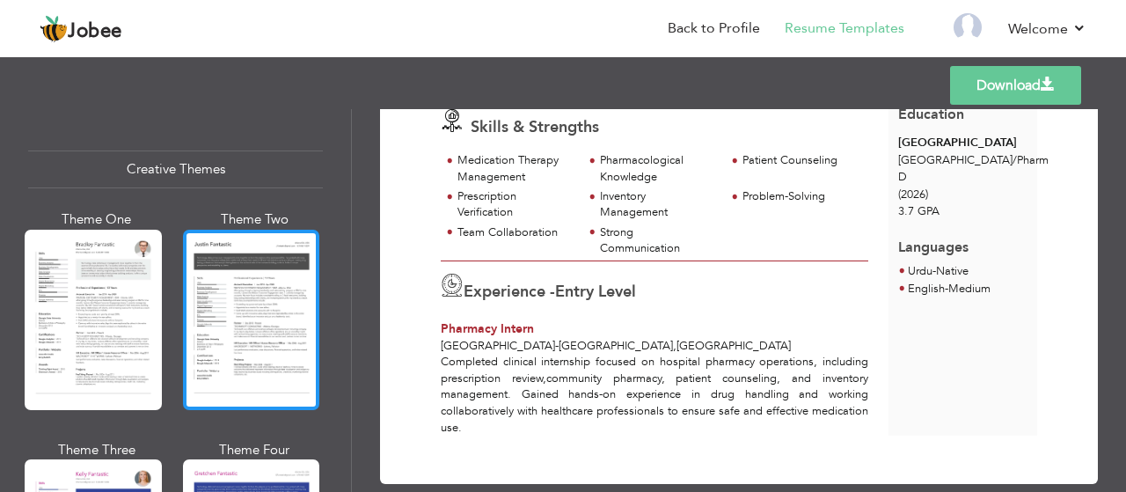
scroll to position [2061, 0]
click at [229, 274] on div at bounding box center [251, 320] width 137 height 180
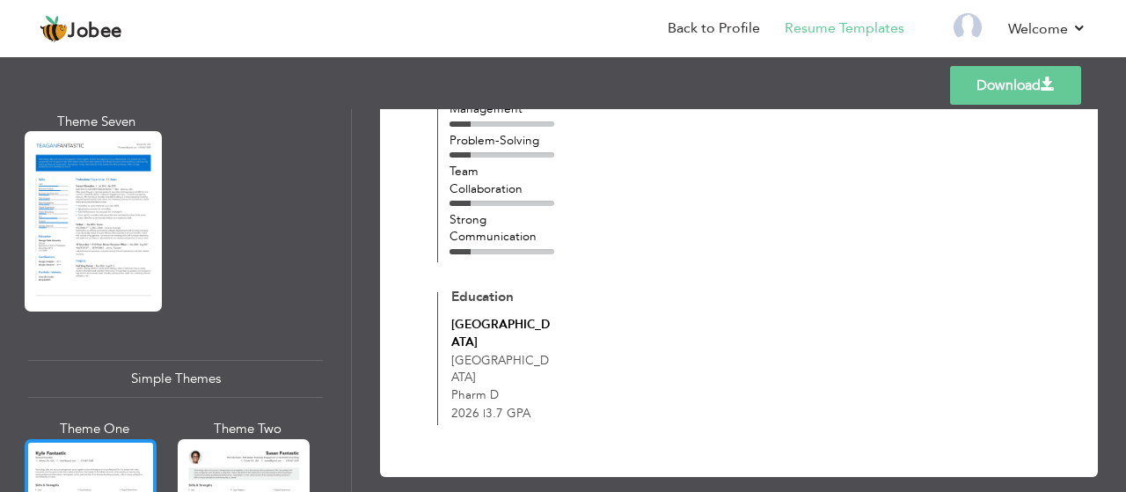
scroll to position [2850, 0]
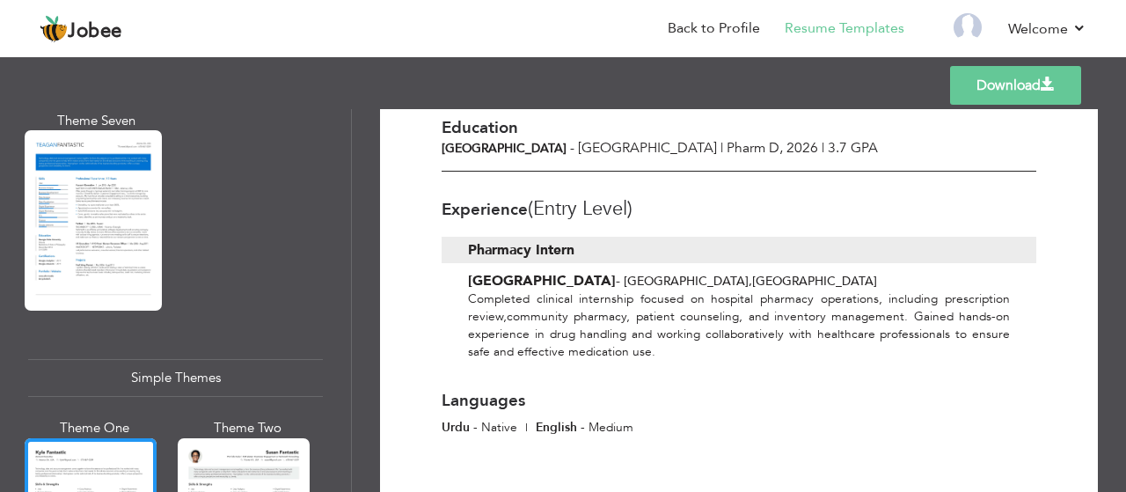
scroll to position [429, 0]
